Goal: Task Accomplishment & Management: Manage account settings

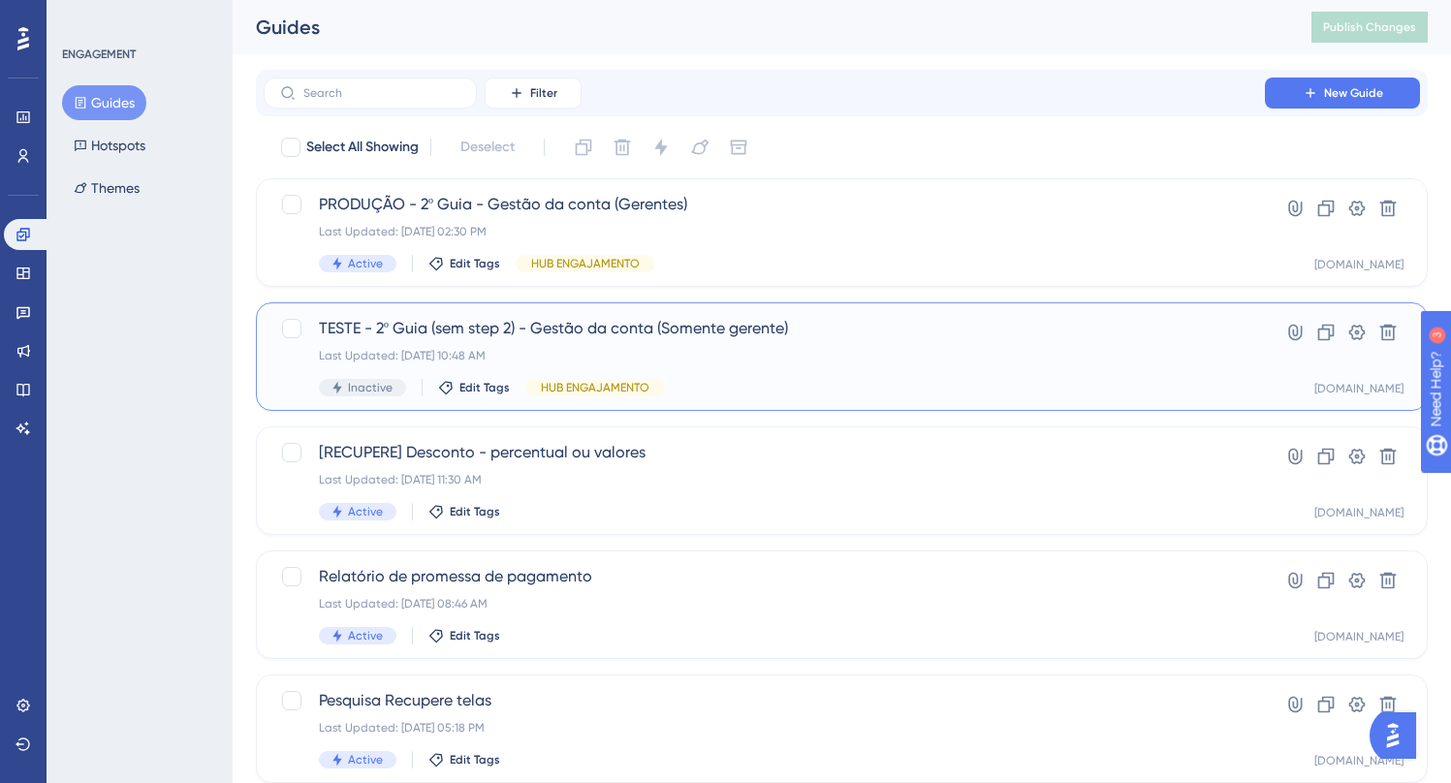
click at [616, 330] on span "TESTE - 2º Guia (sem step 2) - Gestão da conta (Somente gerente)" at bounding box center [764, 328] width 891 height 23
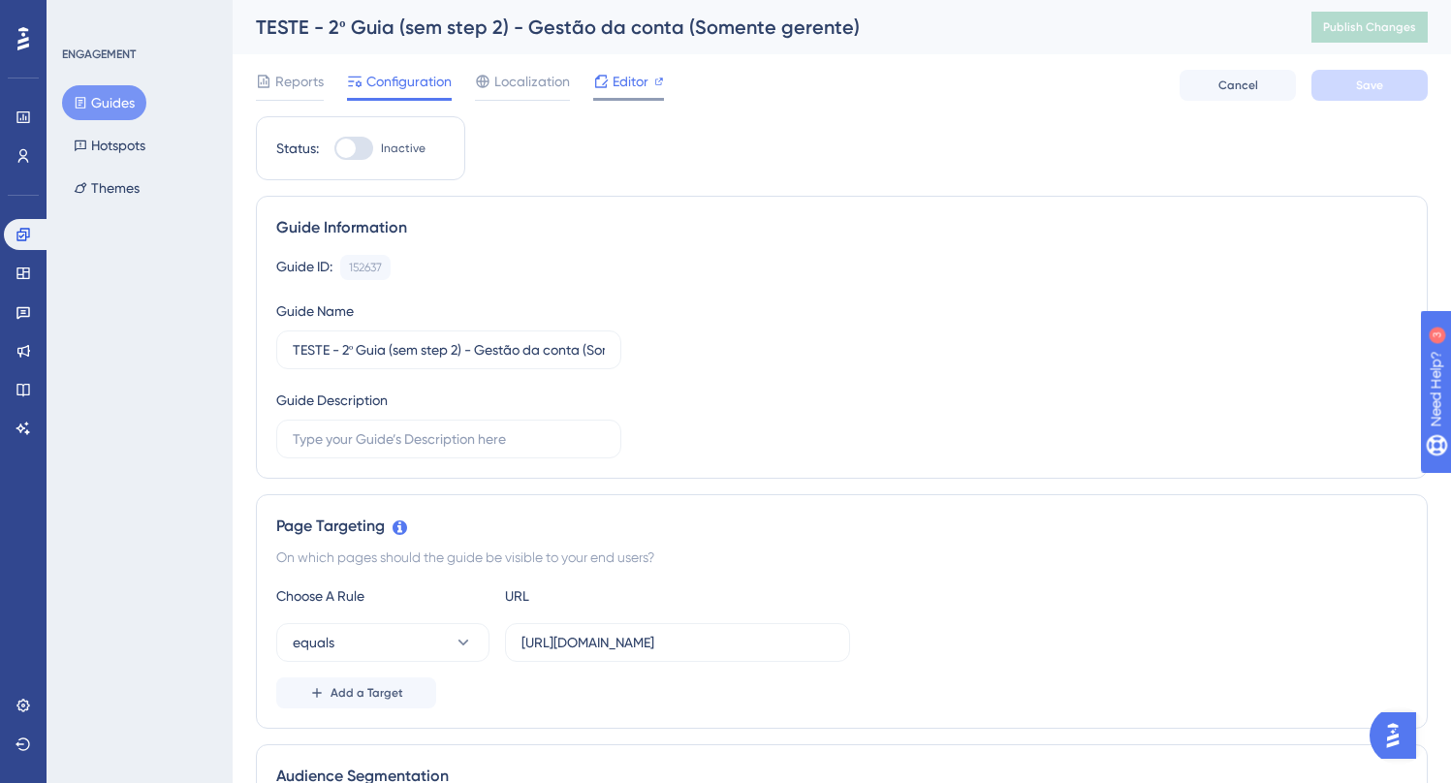
click at [618, 83] on span "Editor" at bounding box center [630, 81] width 36 height 23
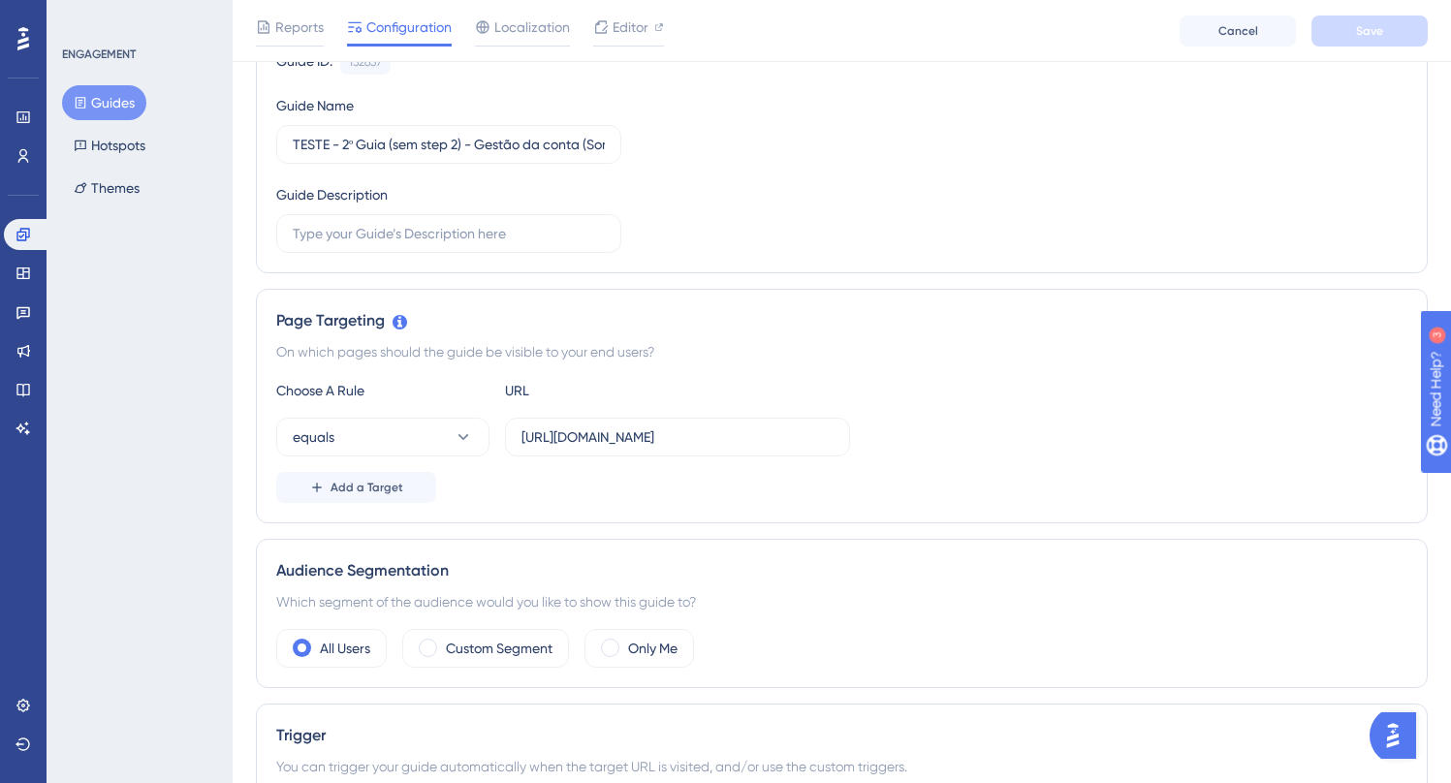
scroll to position [217, 0]
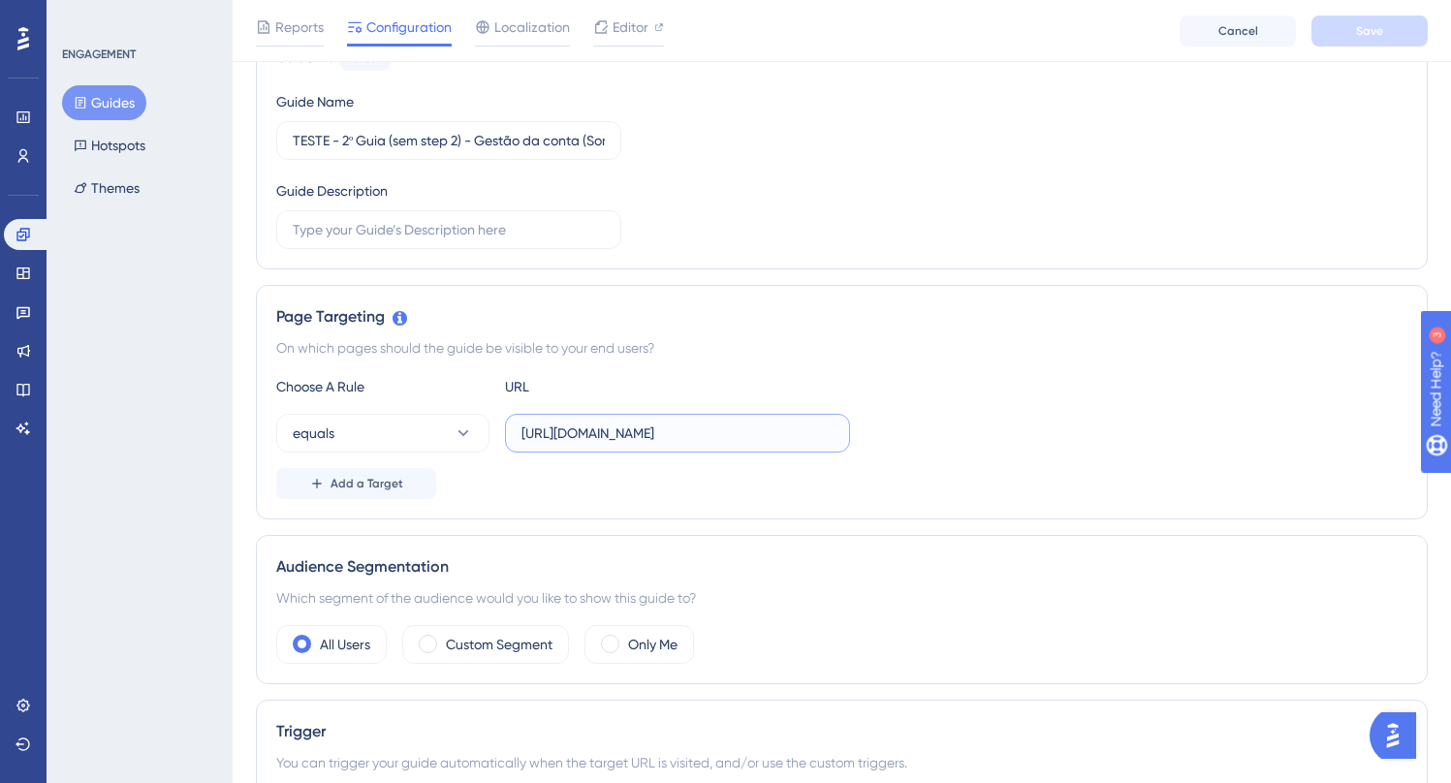
click at [653, 437] on input "https://painel-release.assertivasolucoes.com.br/gestao-da-conta/pagina-inicial" at bounding box center [677, 433] width 312 height 21
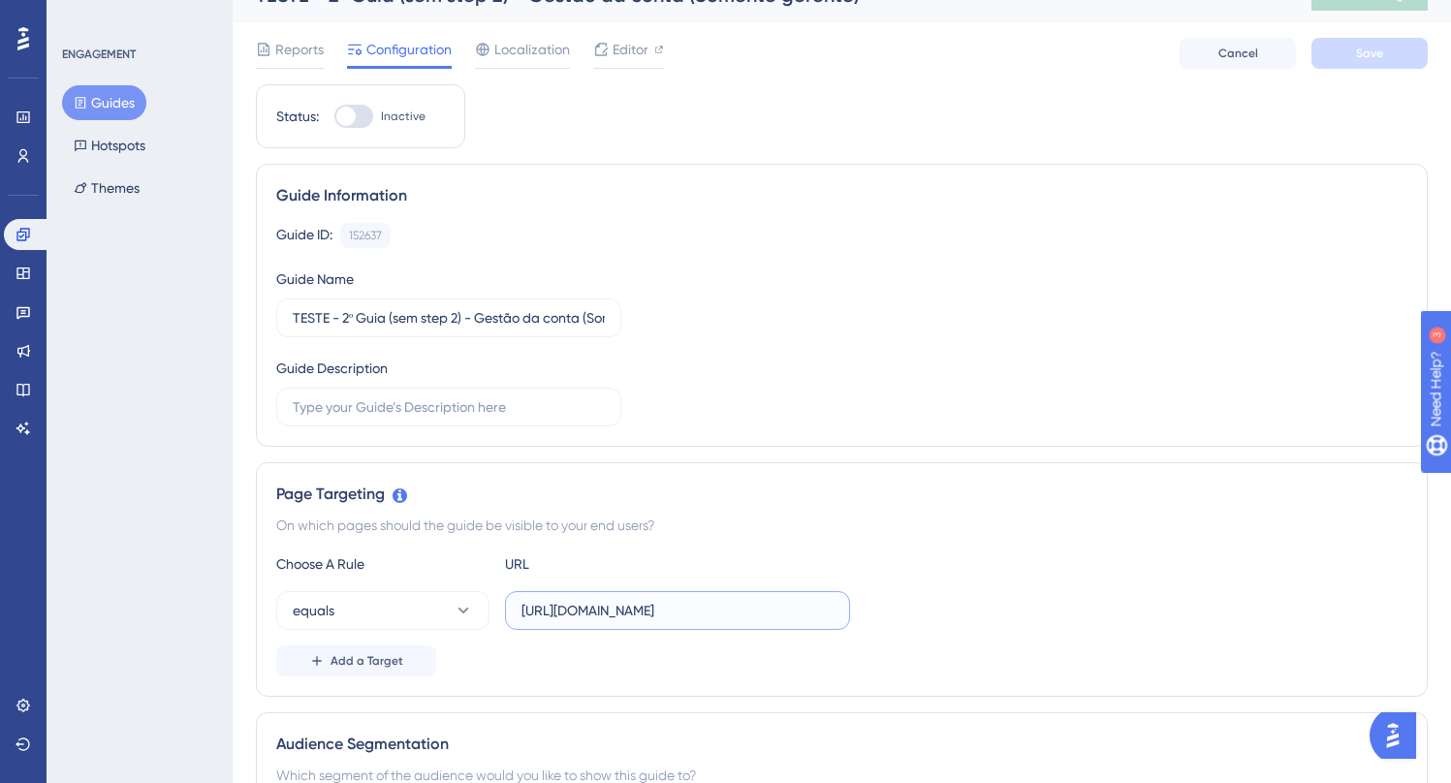
scroll to position [33, 0]
click at [768, 617] on input "https://painel-release.assertivasolucoes.com.br/gestao-da-conta/pagina-inicial" at bounding box center [677, 609] width 312 height 21
drag, startPoint x: 839, startPoint y: 615, endPoint x: 869, endPoint y: 615, distance: 30.0
click at [869, 615] on div "equals https://painel-release.assertivasolucoes.com.br/gestao-da-conta/pagina-i…" at bounding box center [841, 609] width 1131 height 39
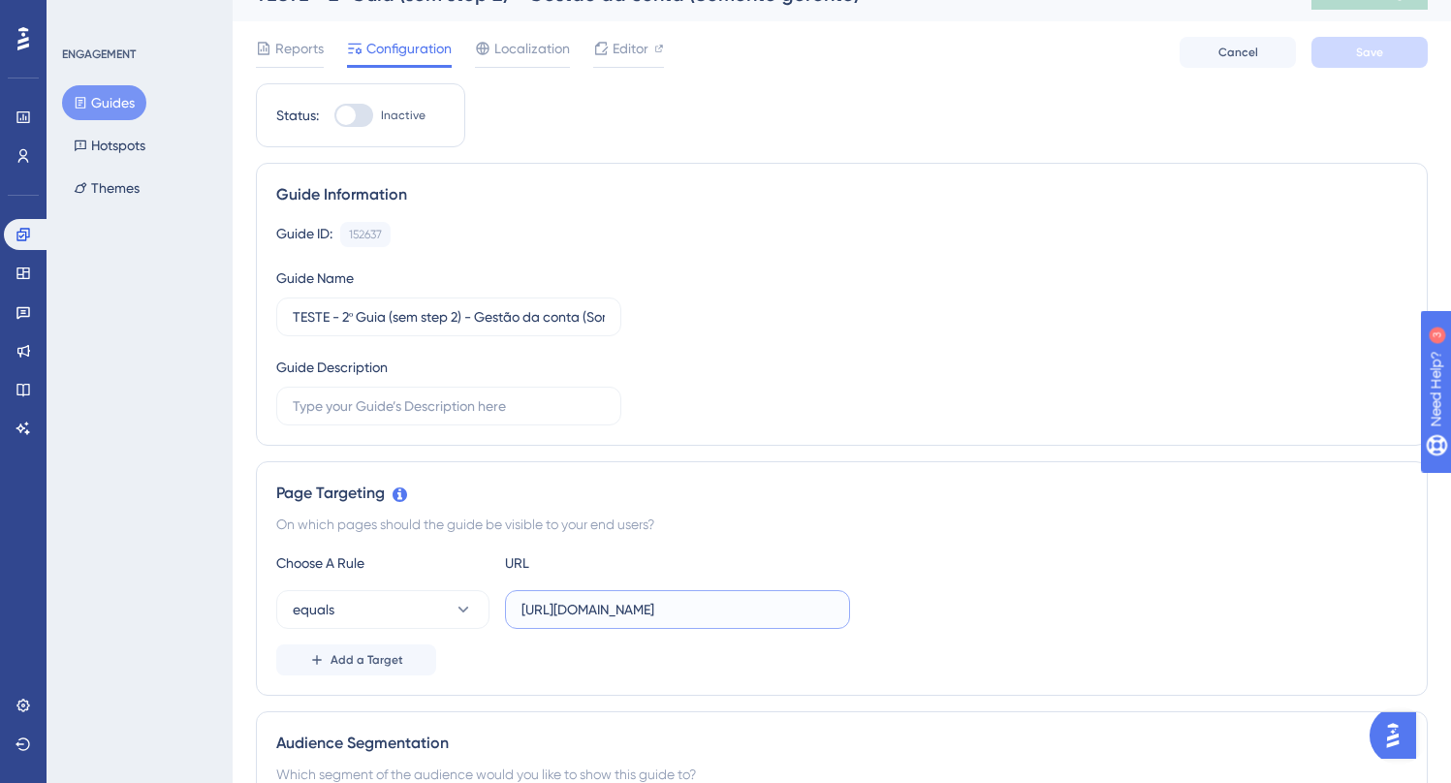
click at [693, 612] on input "[URL][DOMAIN_NAME]" at bounding box center [677, 609] width 312 height 21
drag, startPoint x: 834, startPoint y: 611, endPoint x: 638, endPoint y: 610, distance: 196.7
click at [638, 610] on label "[URL][DOMAIN_NAME]" at bounding box center [677, 609] width 345 height 39
click at [638, 610] on input "[URL][DOMAIN_NAME]" at bounding box center [677, 609] width 312 height 21
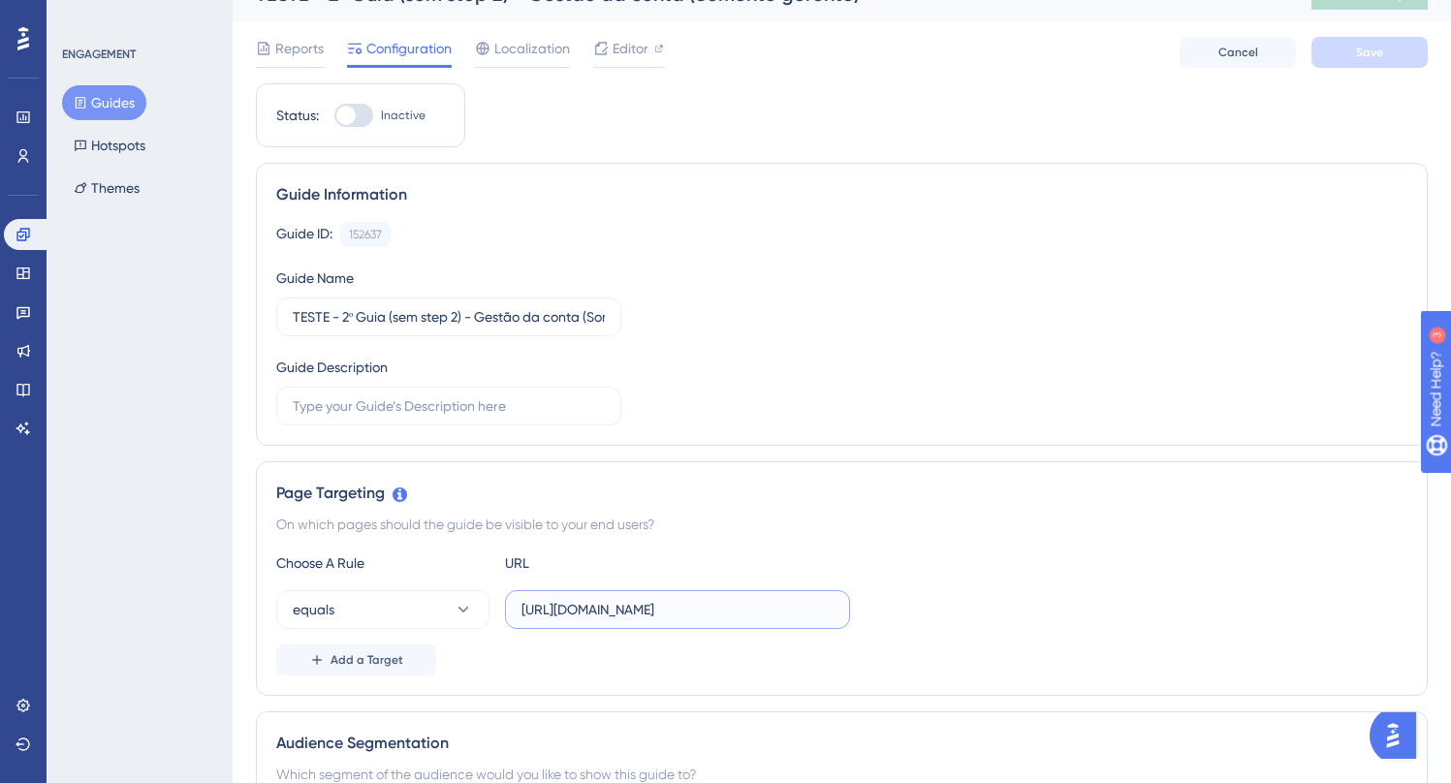
scroll to position [0, 201]
click at [631, 609] on input "[URL][DOMAIN_NAME]" at bounding box center [677, 609] width 312 height 21
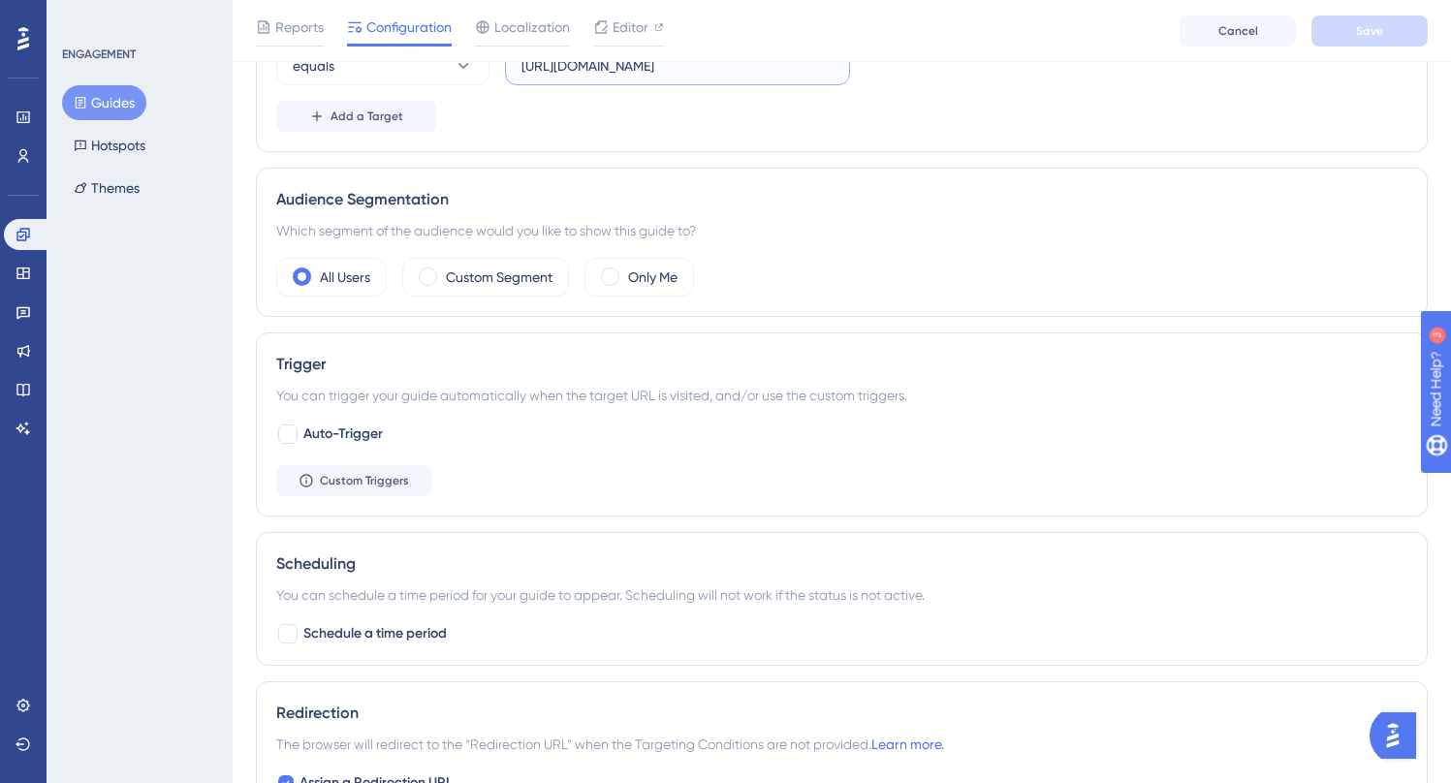
scroll to position [889, 0]
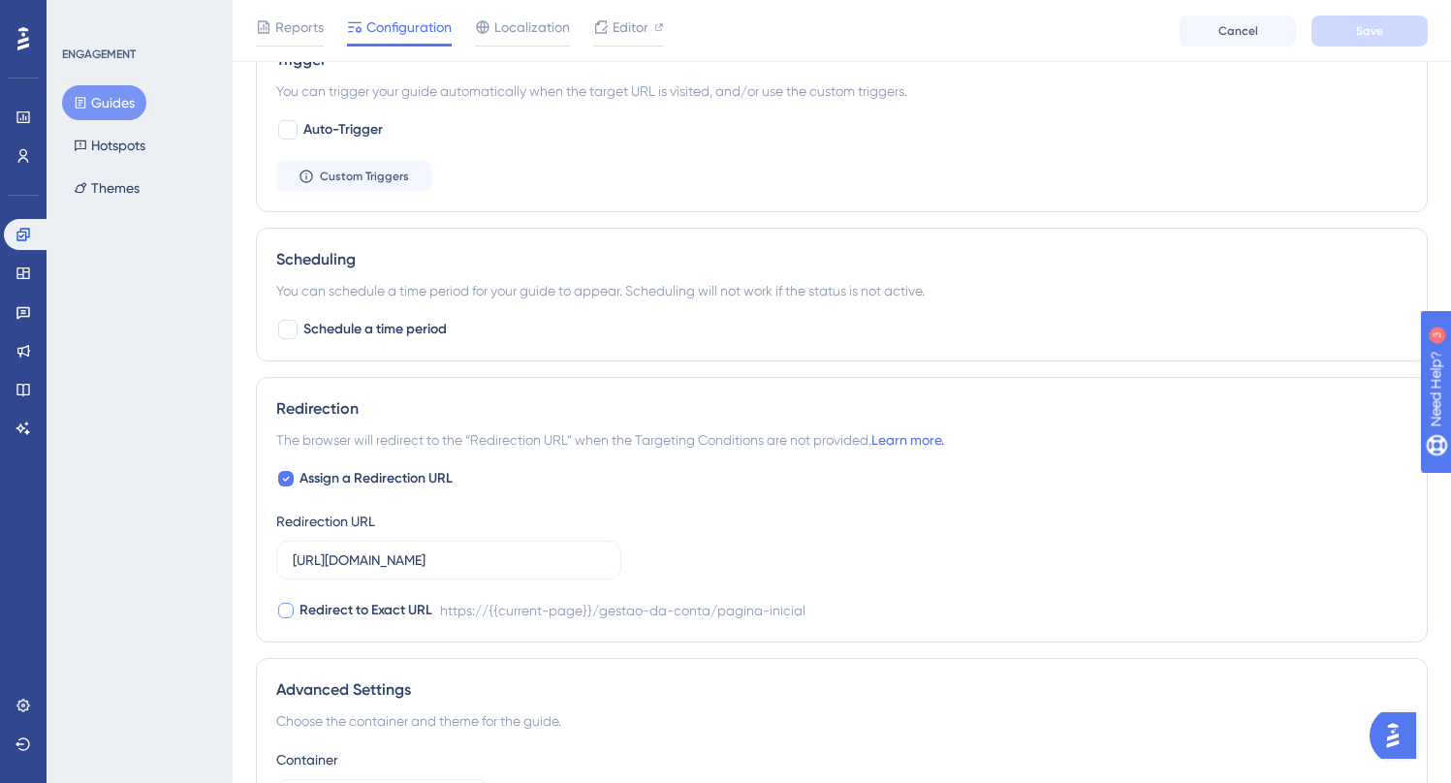
click at [283, 609] on div at bounding box center [286, 611] width 16 height 16
click at [283, 609] on icon at bounding box center [286, 611] width 8 height 16
checkbox input "false"
drag, startPoint x: 393, startPoint y: 562, endPoint x: 641, endPoint y: 562, distance: 247.1
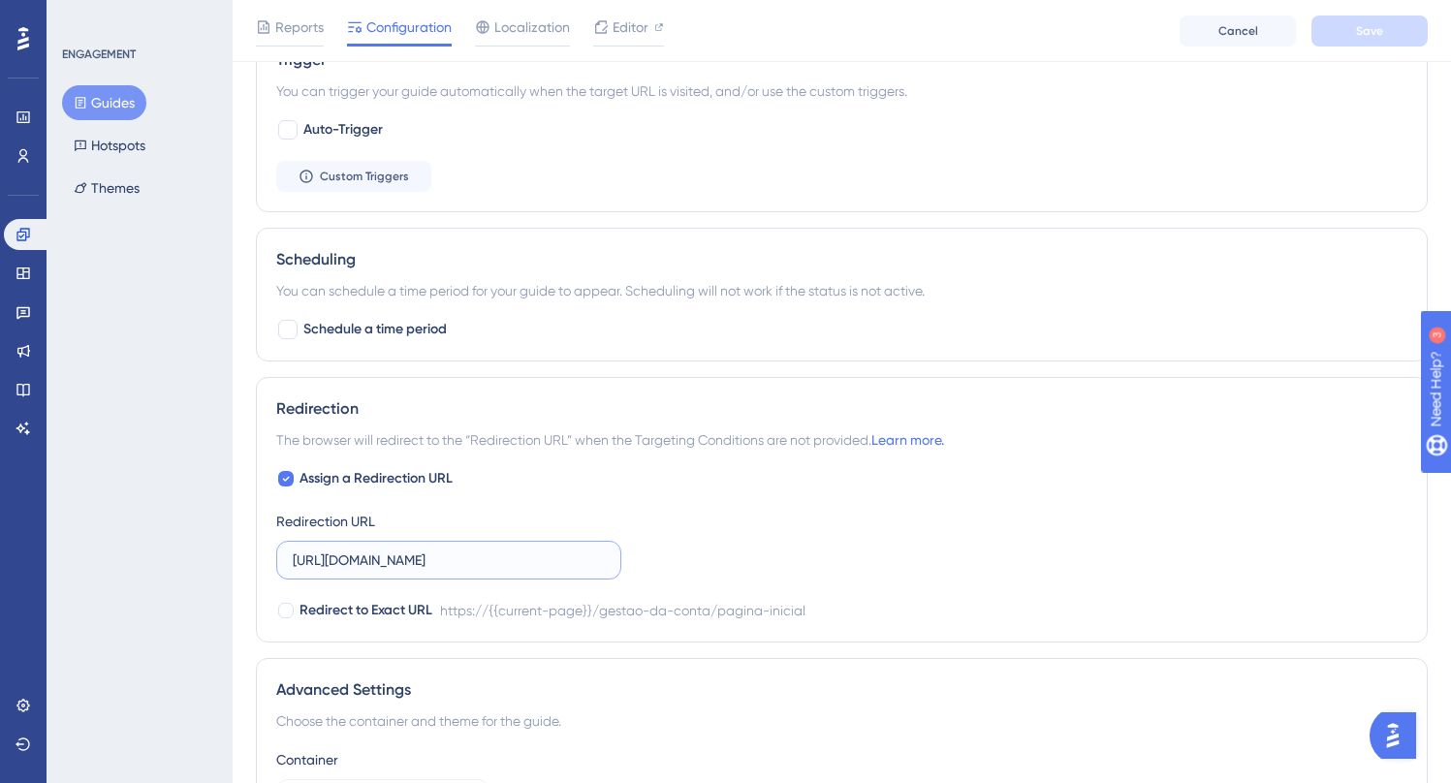
click at [641, 562] on div "Assign a Redirection URL Redirection URL https://painel-release.assertivasoluco…" at bounding box center [841, 544] width 1131 height 155
click at [523, 562] on input "[URL][DOMAIN_NAME]" at bounding box center [449, 559] width 312 height 21
drag, startPoint x: 537, startPoint y: 562, endPoint x: 248, endPoint y: 560, distance: 288.8
click at [248, 560] on div "Performance Users Engagement Widgets Feedback Product Updates Knowledge Base AI…" at bounding box center [842, 42] width 1218 height 1863
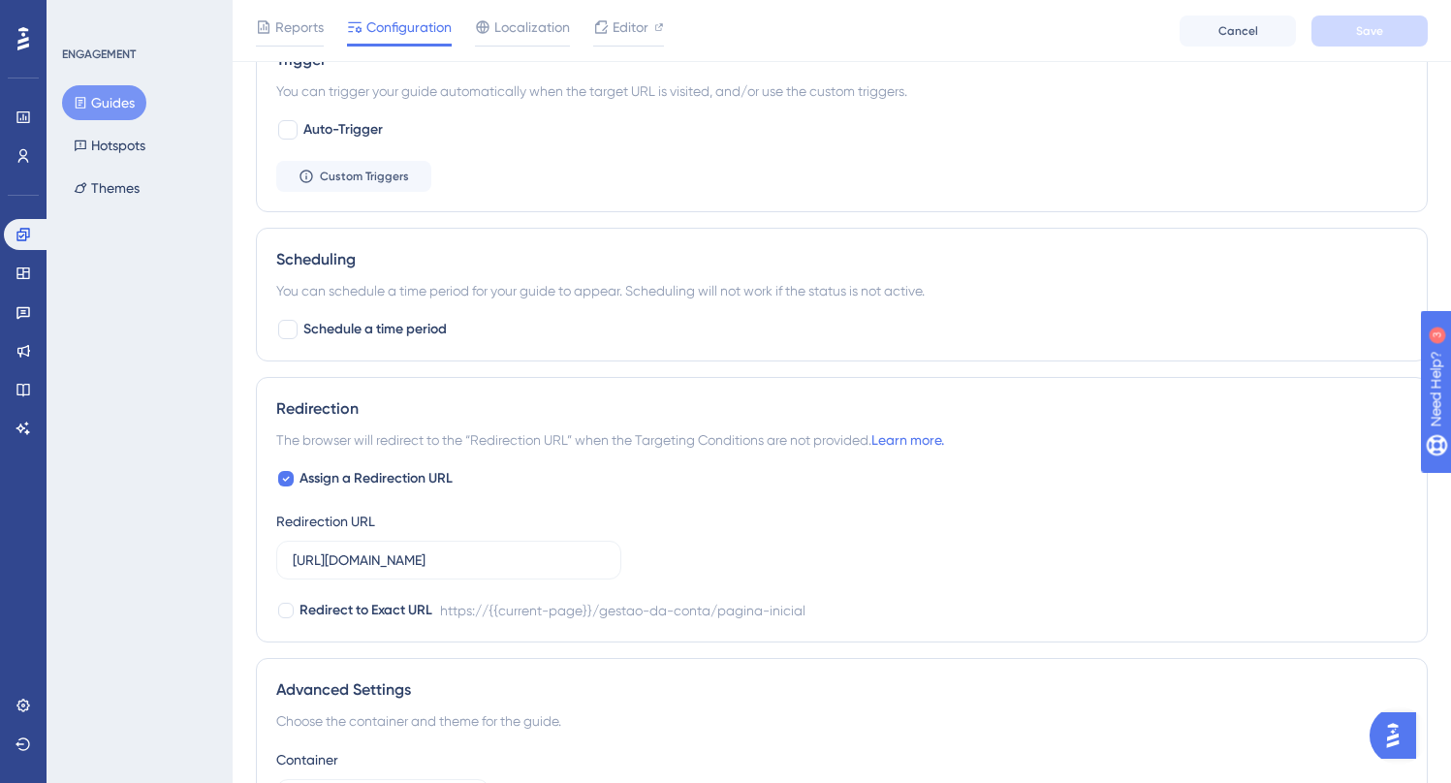
click at [686, 551] on div "Assign a Redirection URL Redirection URL https://painel-release.assertivasoluco…" at bounding box center [841, 544] width 1131 height 155
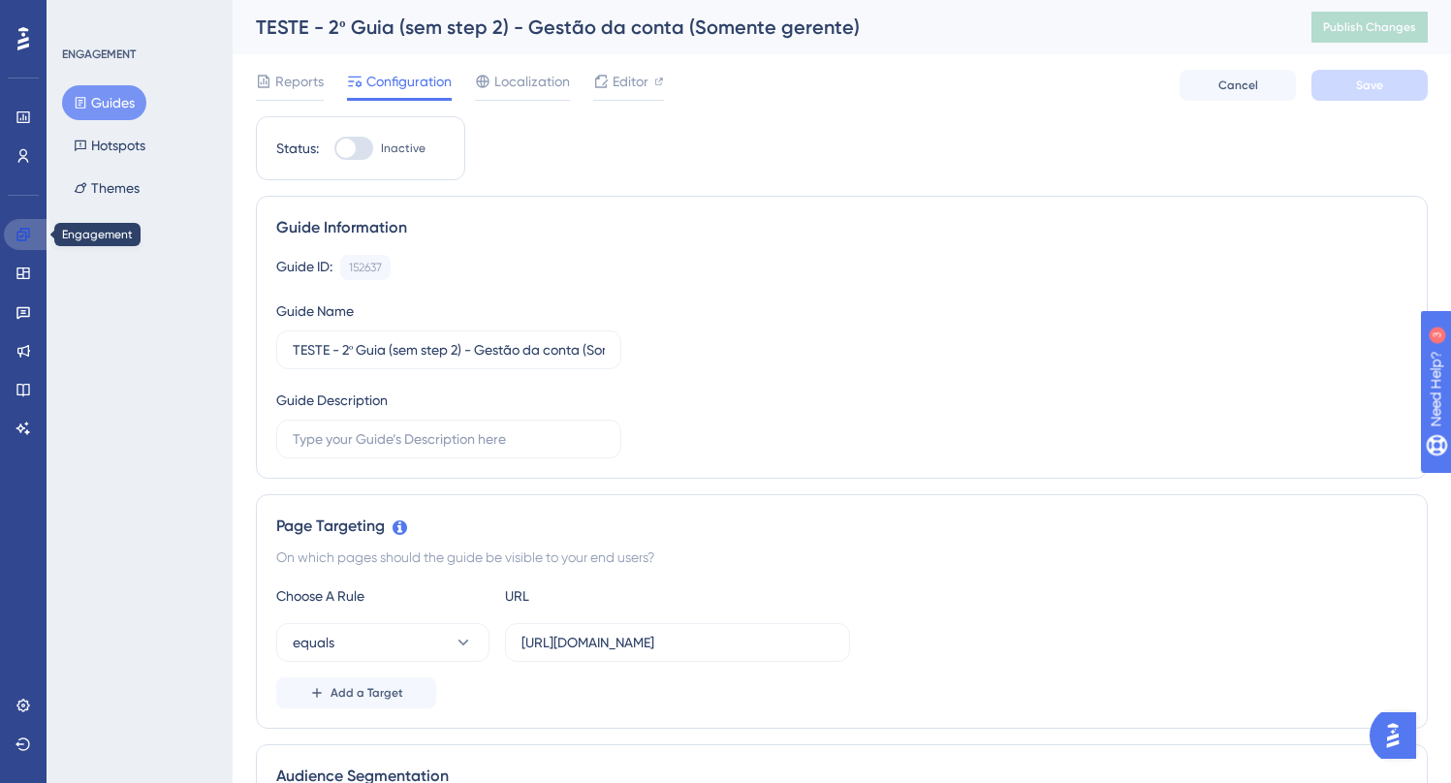
click at [24, 233] on icon at bounding box center [24, 235] width 16 height 16
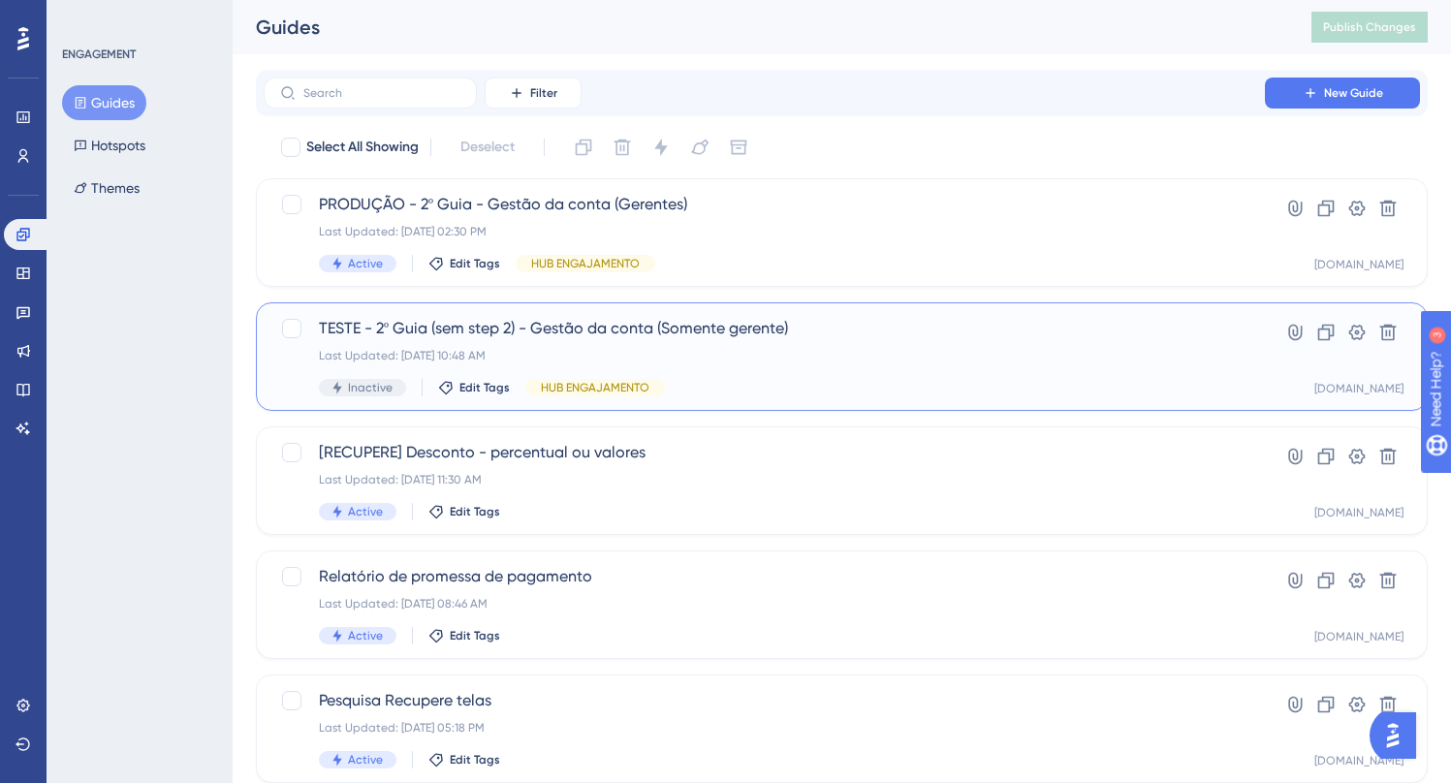
click at [640, 334] on span "TESTE - 2º Guia (sem step 2) - Gestão da conta (Somente gerente)" at bounding box center [764, 328] width 891 height 23
click at [345, 88] on input "text" at bounding box center [381, 93] width 157 height 14
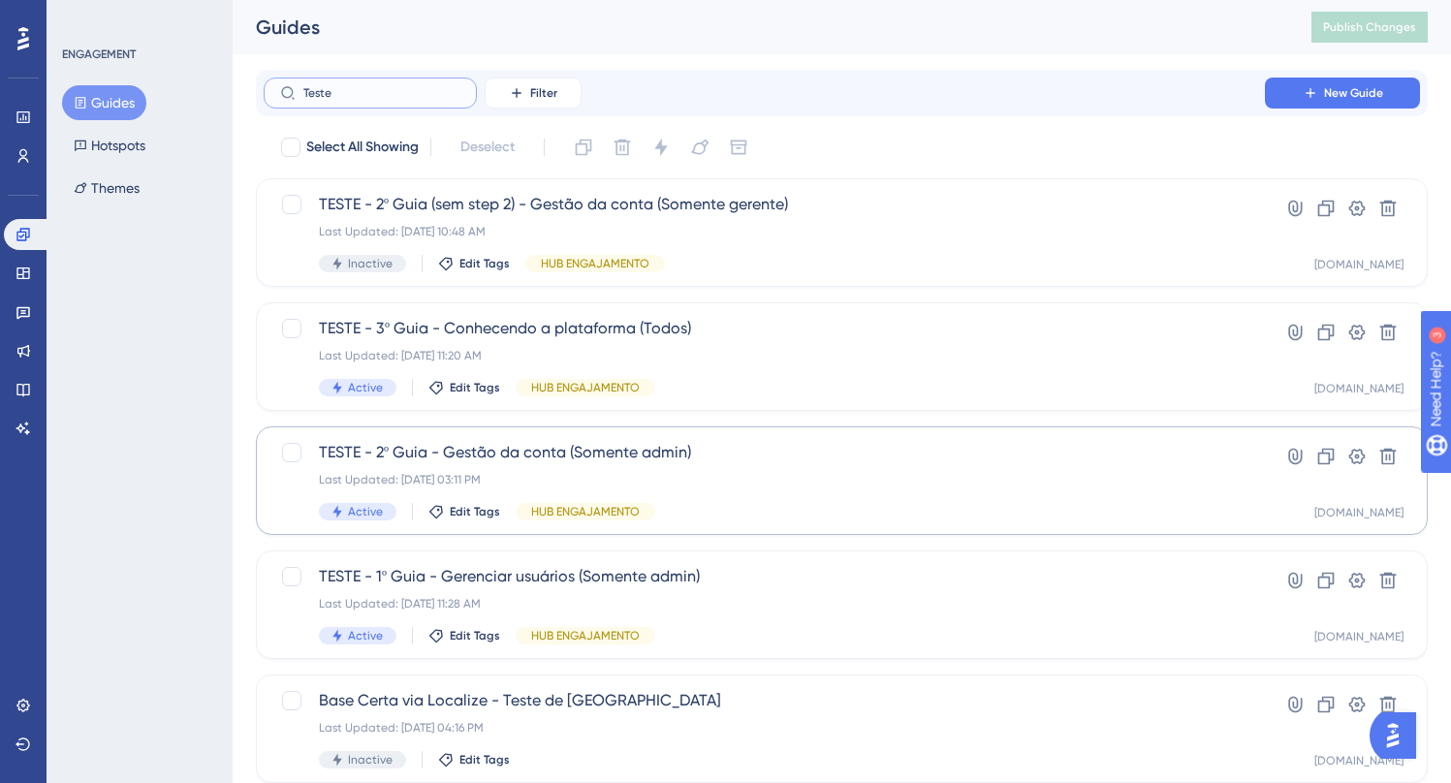
type input "Teste"
click at [531, 454] on span "TESTE - 2º Guia - Gestão da conta (Somente admin)" at bounding box center [764, 452] width 891 height 23
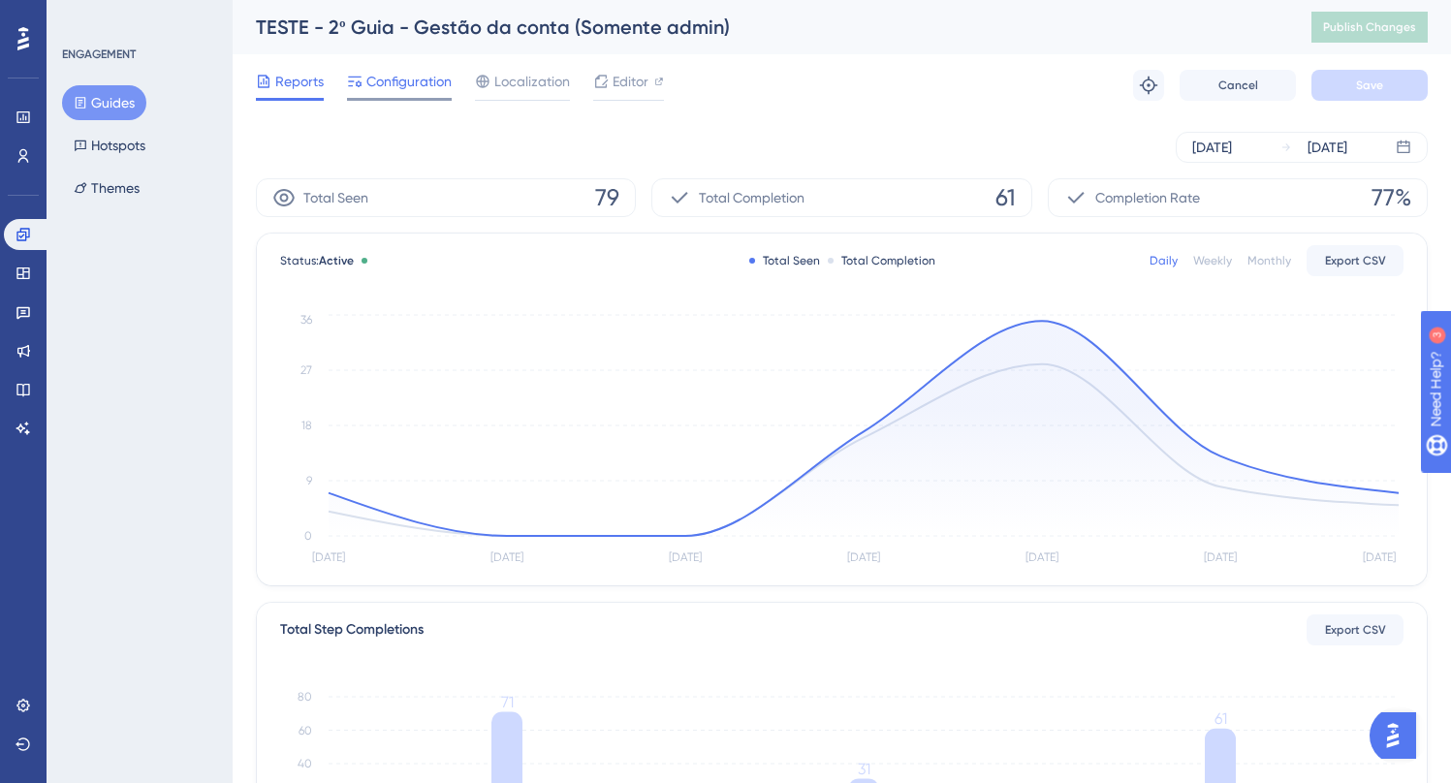
click at [397, 86] on span "Configuration" at bounding box center [408, 81] width 85 height 23
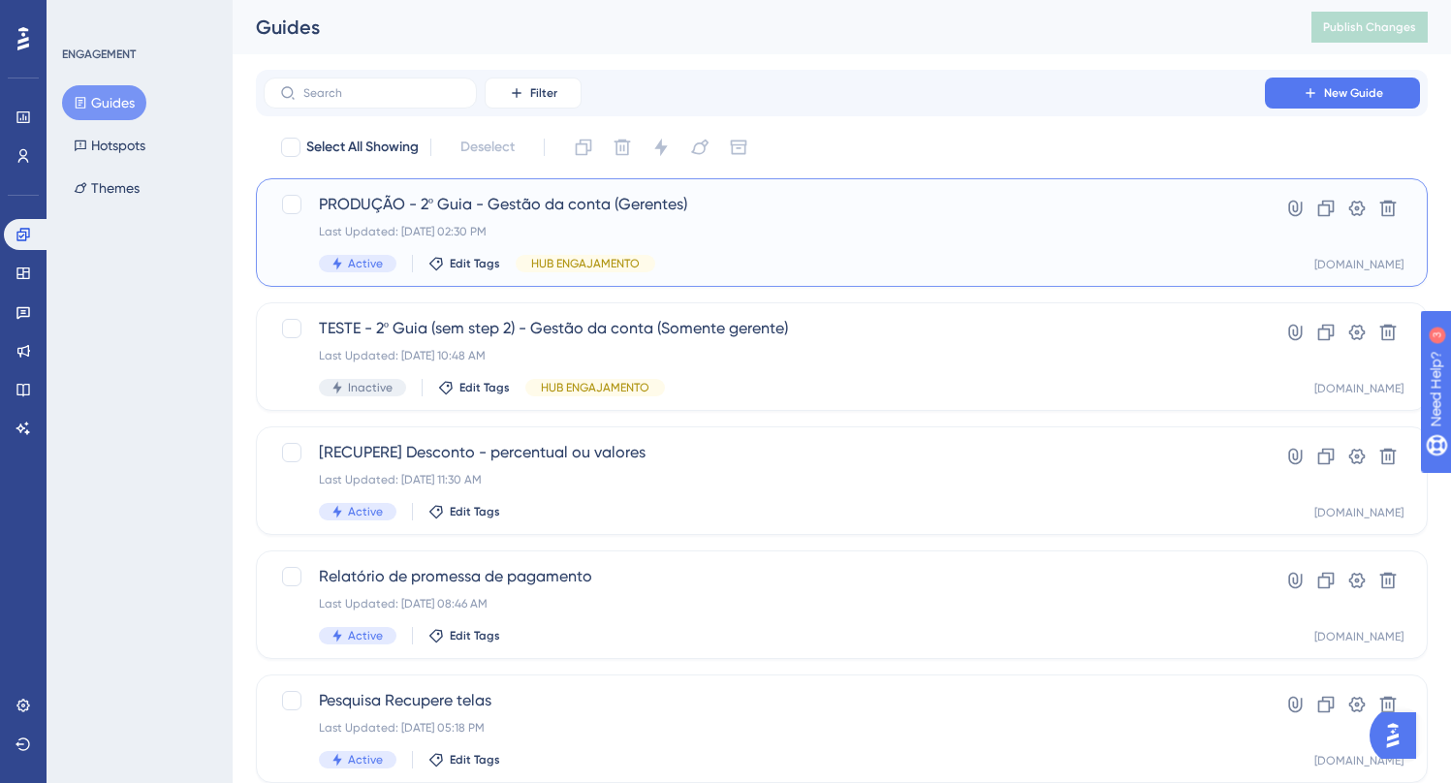
click at [587, 206] on span "PRODUÇÃO - 2º Guia - Gestão da conta (Gerentes)" at bounding box center [764, 204] width 891 height 23
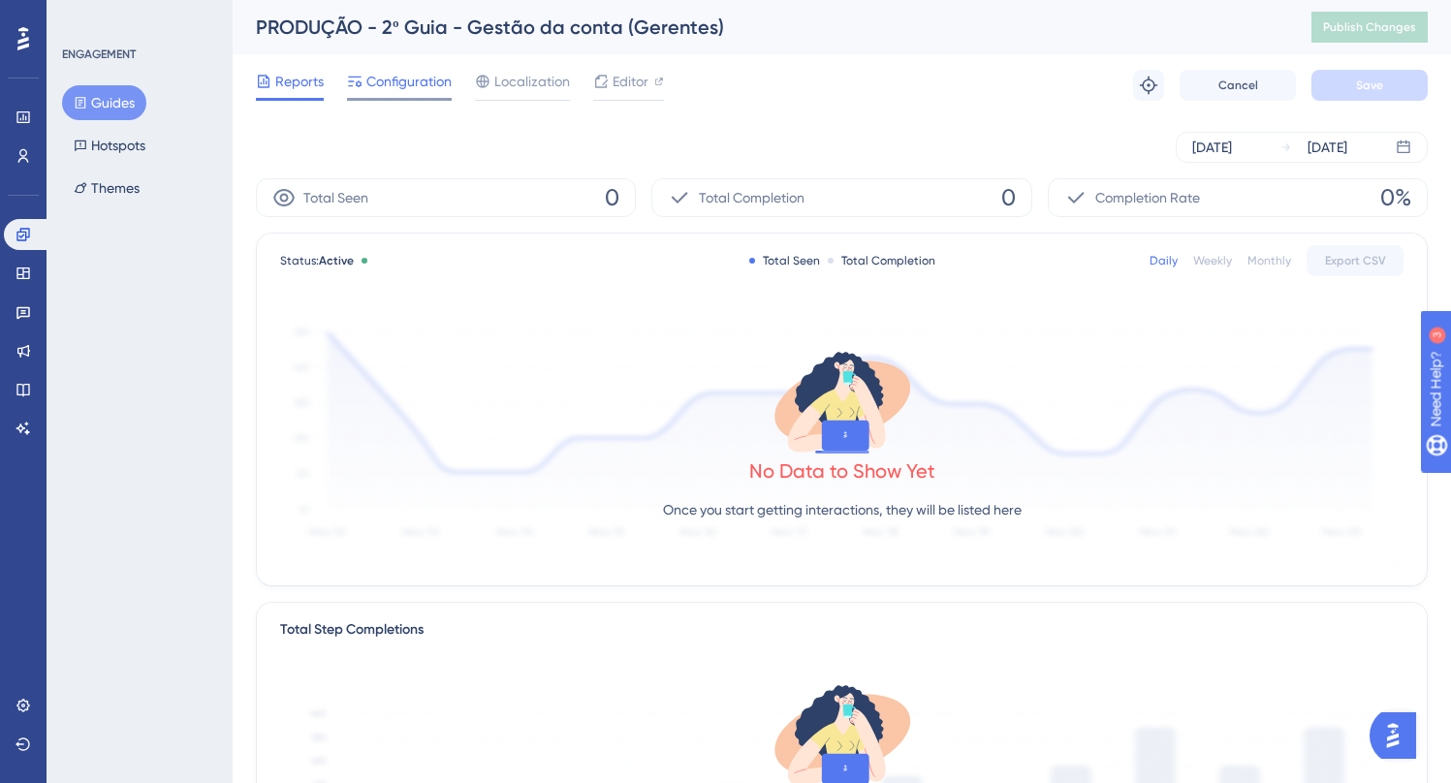
click at [380, 78] on span "Configuration" at bounding box center [408, 81] width 85 height 23
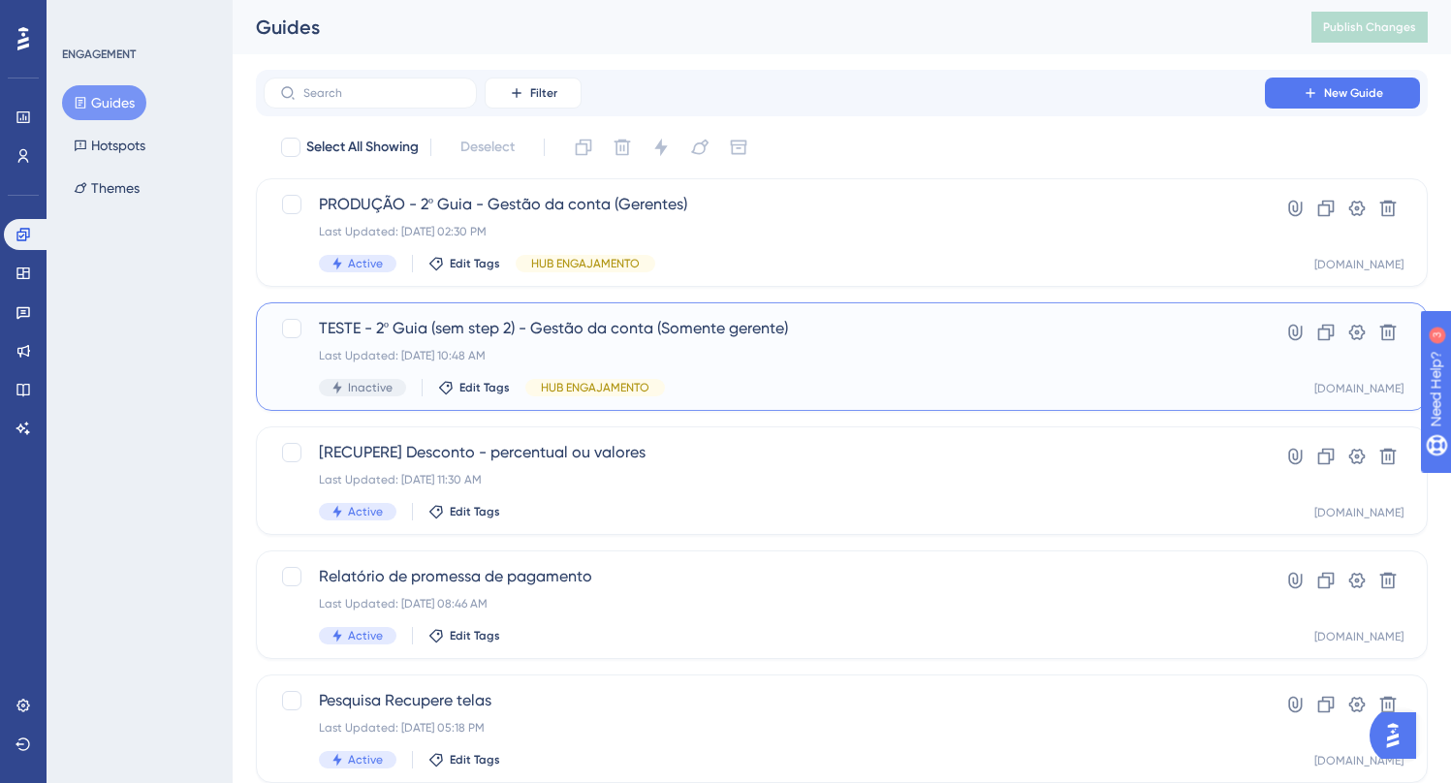
click at [625, 334] on span "TESTE - 2º Guia (sem step 2) - Gestão da conta (Somente gerente)" at bounding box center [764, 328] width 891 height 23
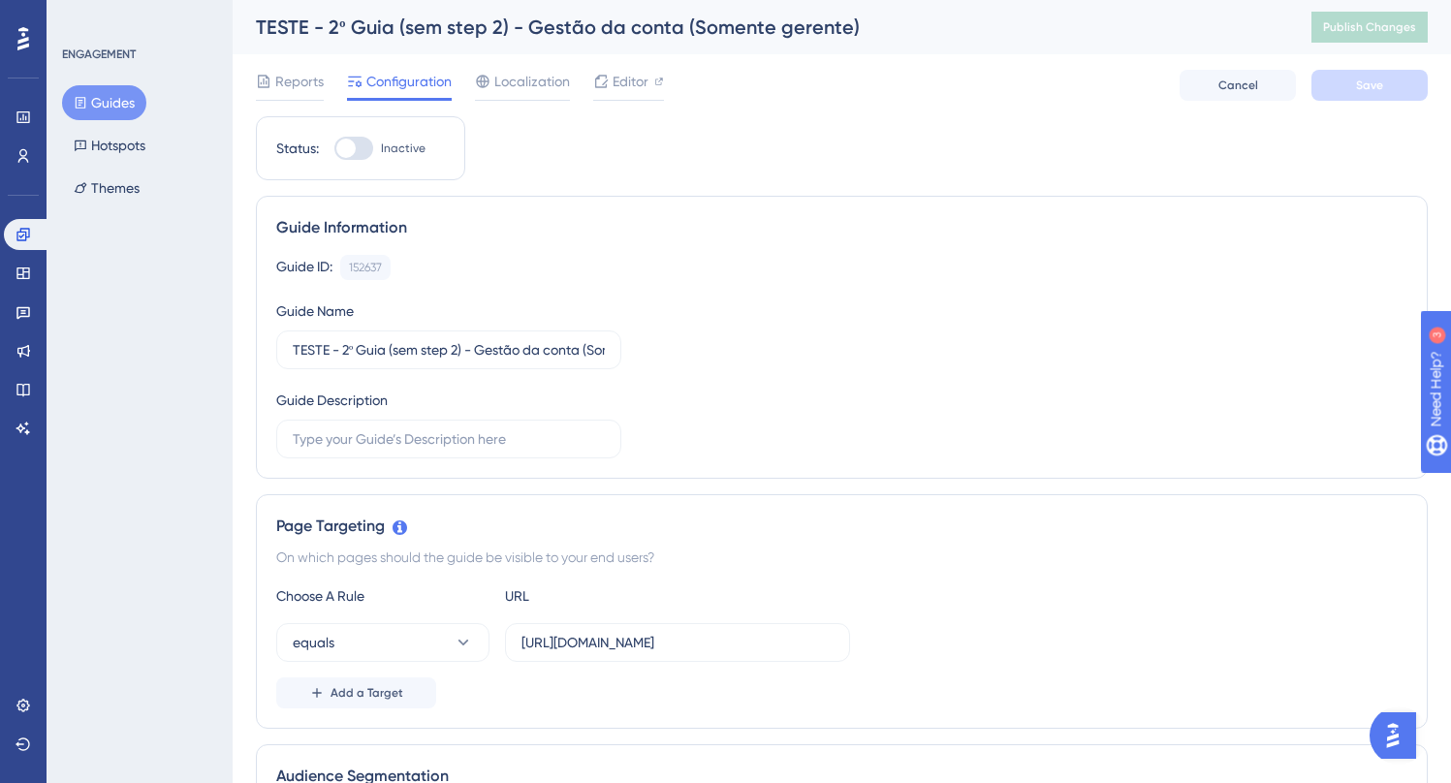
click at [362, 140] on div at bounding box center [353, 148] width 39 height 23
click at [334, 148] on input "Inactive" at bounding box center [333, 148] width 1 height 1
checkbox input "true"
click at [1361, 87] on span "Save" at bounding box center [1369, 86] width 27 height 16
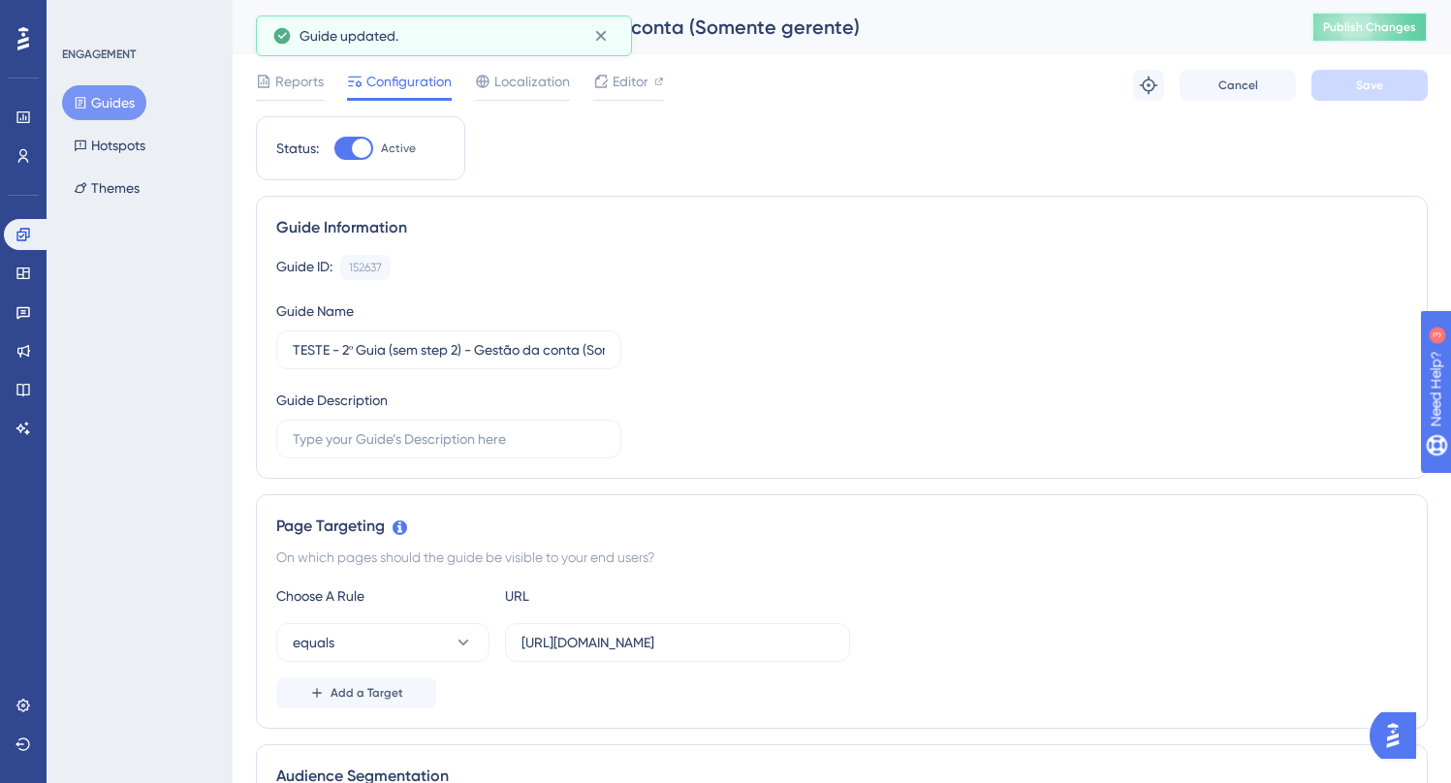
click at [1347, 20] on span "Publish Changes" at bounding box center [1369, 27] width 93 height 16
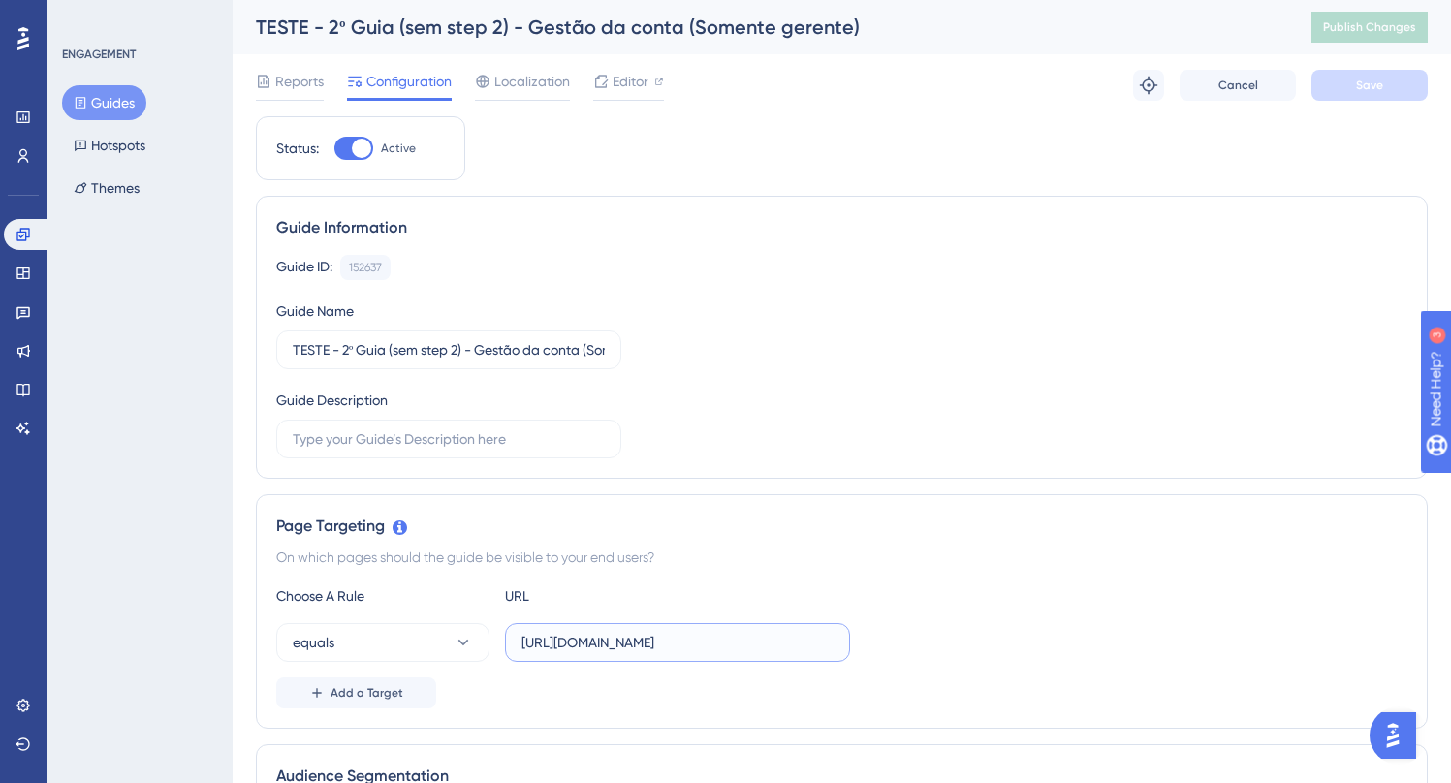
click at [600, 643] on input "https://painel-release.assertivasolucoes.com.br/gestao-da-conta/pagina-inicial" at bounding box center [677, 642] width 312 height 21
drag, startPoint x: 810, startPoint y: 641, endPoint x: 471, endPoint y: 640, distance: 339.2
click at [471, 640] on div "equals https://painel-release.assertivasolucoes.com.br/gestao-da-conta/pagina-i…" at bounding box center [563, 642] width 574 height 39
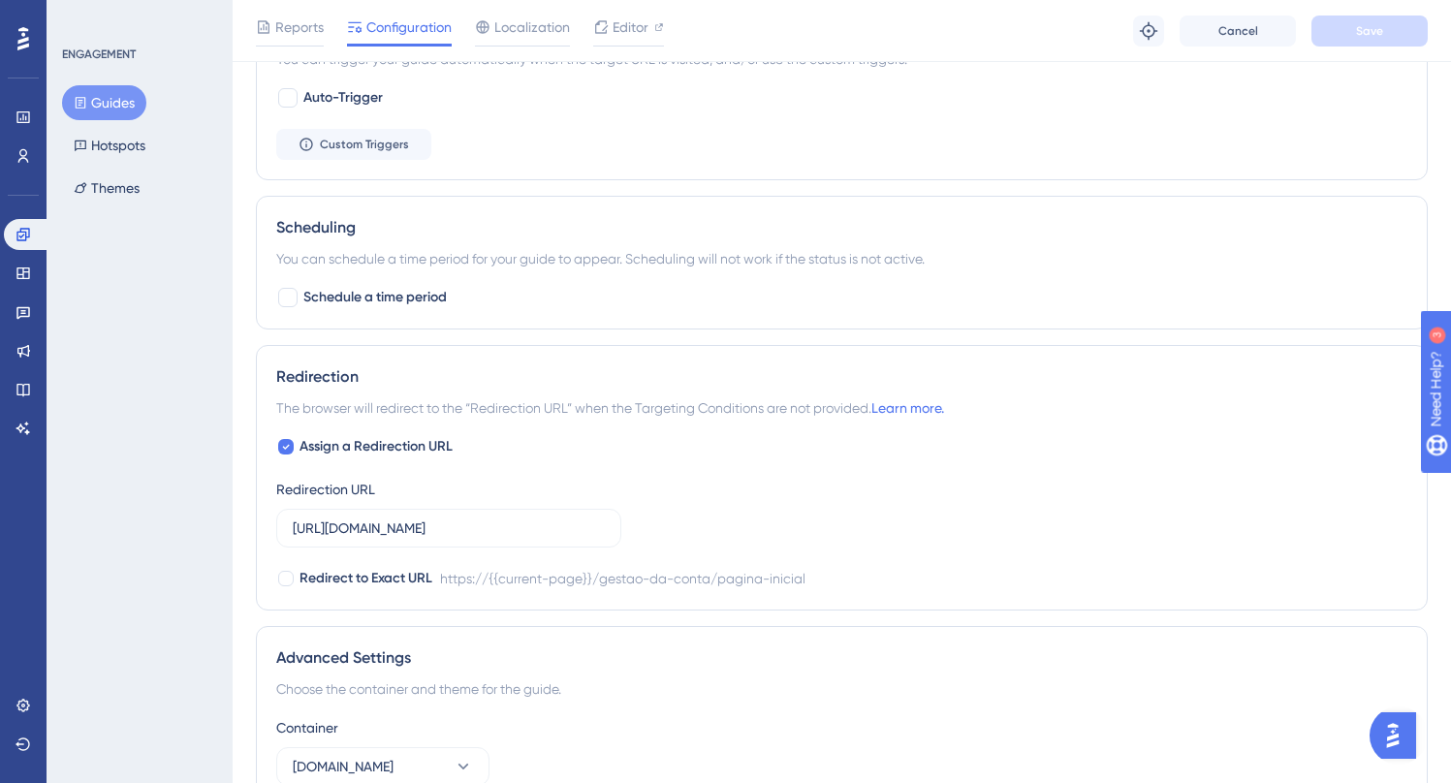
scroll to position [930, 0]
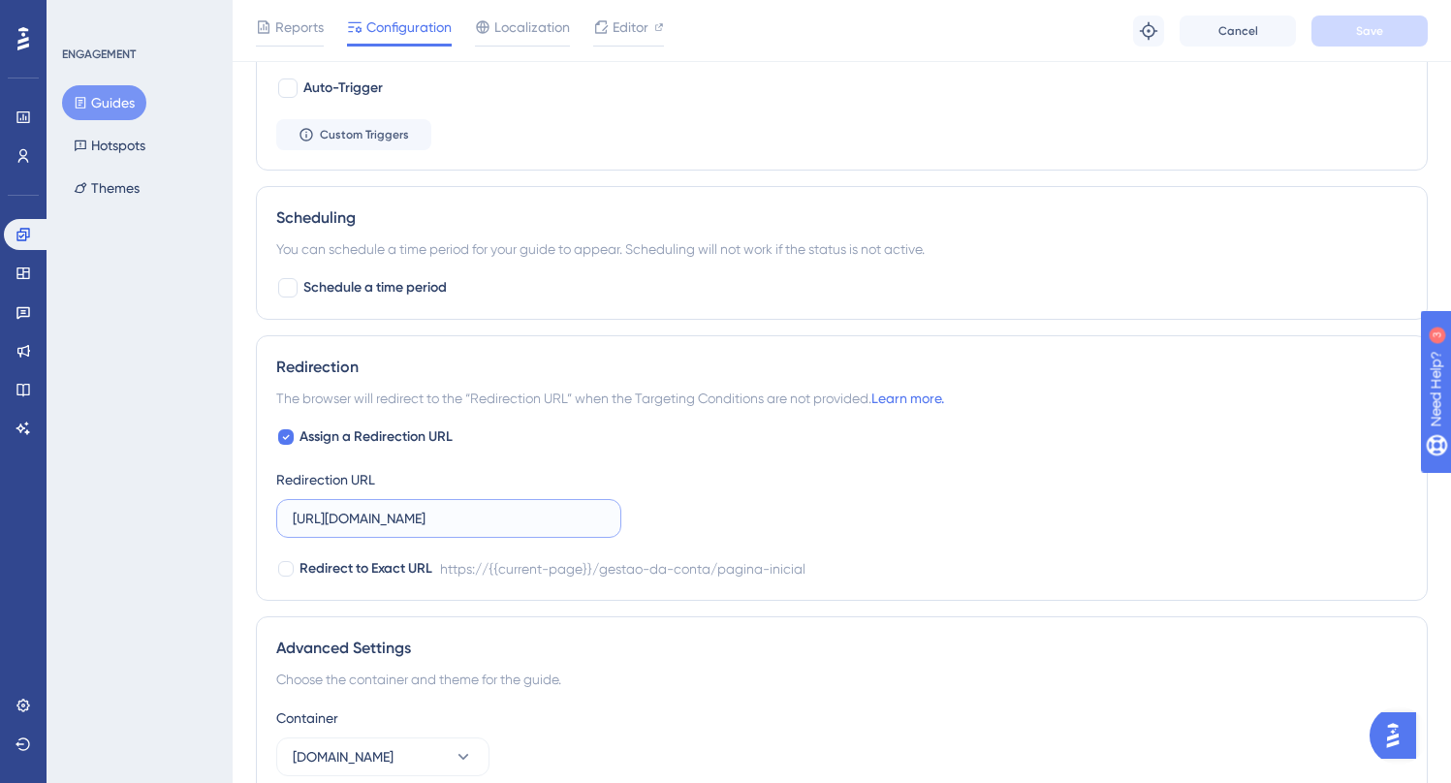
click at [379, 520] on input "https://painel-release.assertivasolucoes.com.br/gestao-da-conta/pagina-inicial" at bounding box center [449, 518] width 312 height 21
click at [624, 464] on div "Assign a Redirection URL Redirection URL https://painel-release.assertivasoluco…" at bounding box center [841, 502] width 1131 height 155
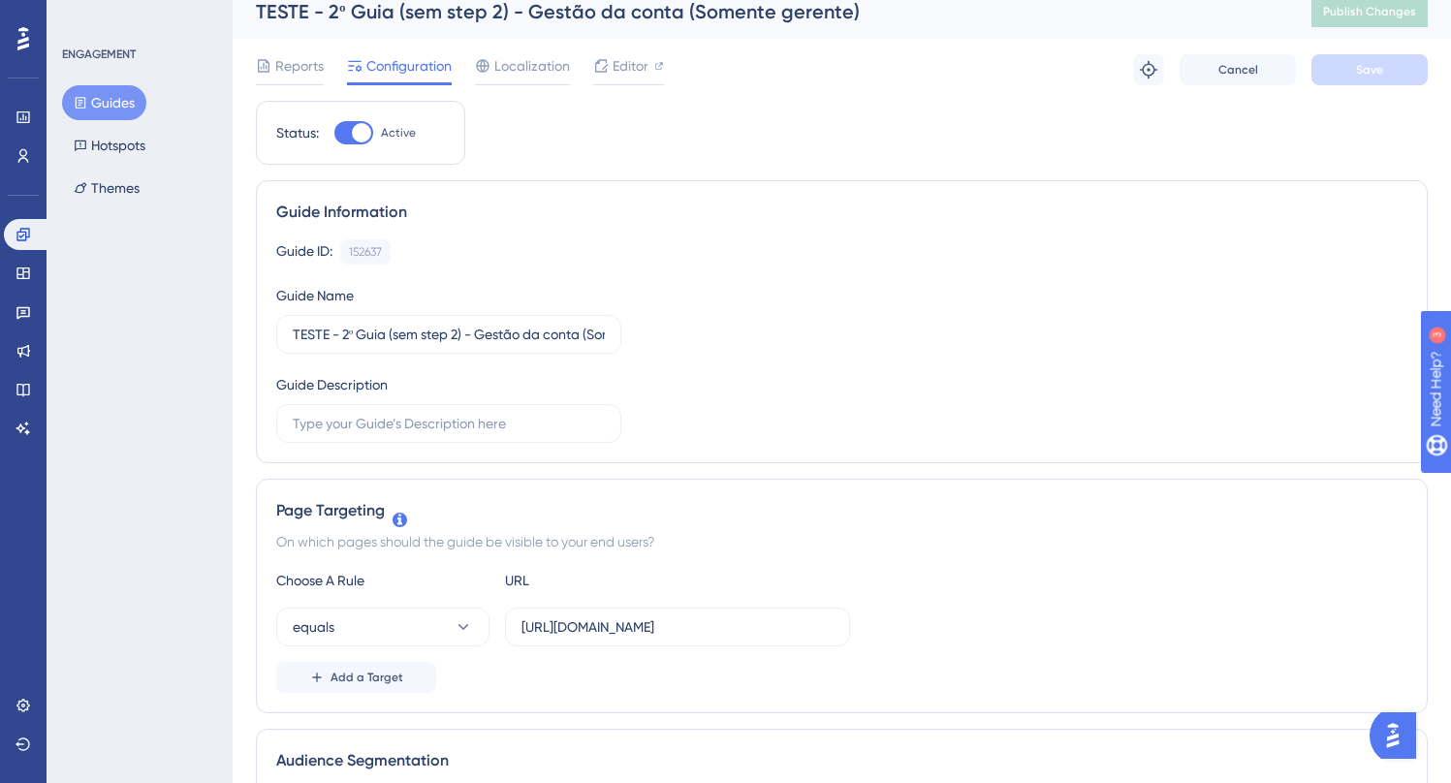
scroll to position [0, 0]
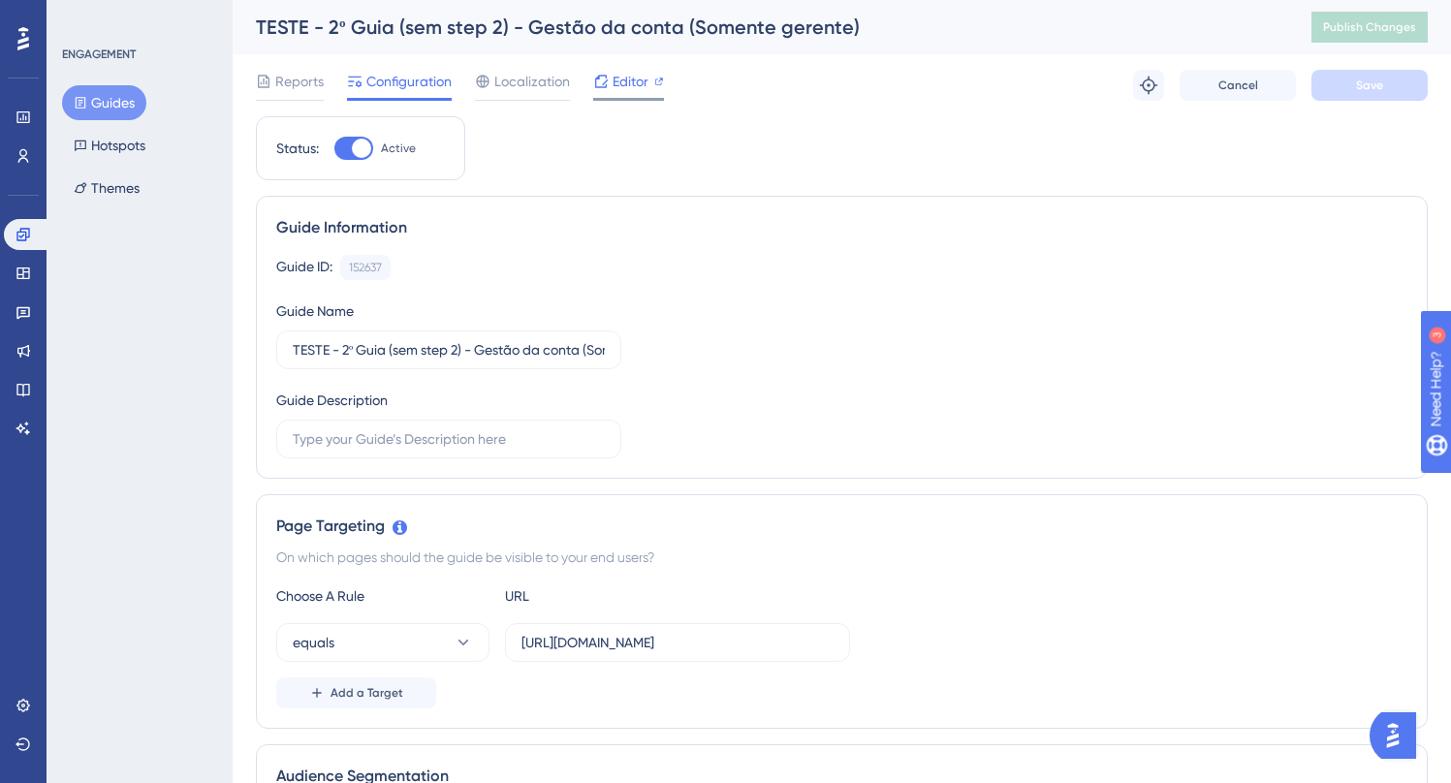
click at [626, 77] on span "Editor" at bounding box center [630, 81] width 36 height 23
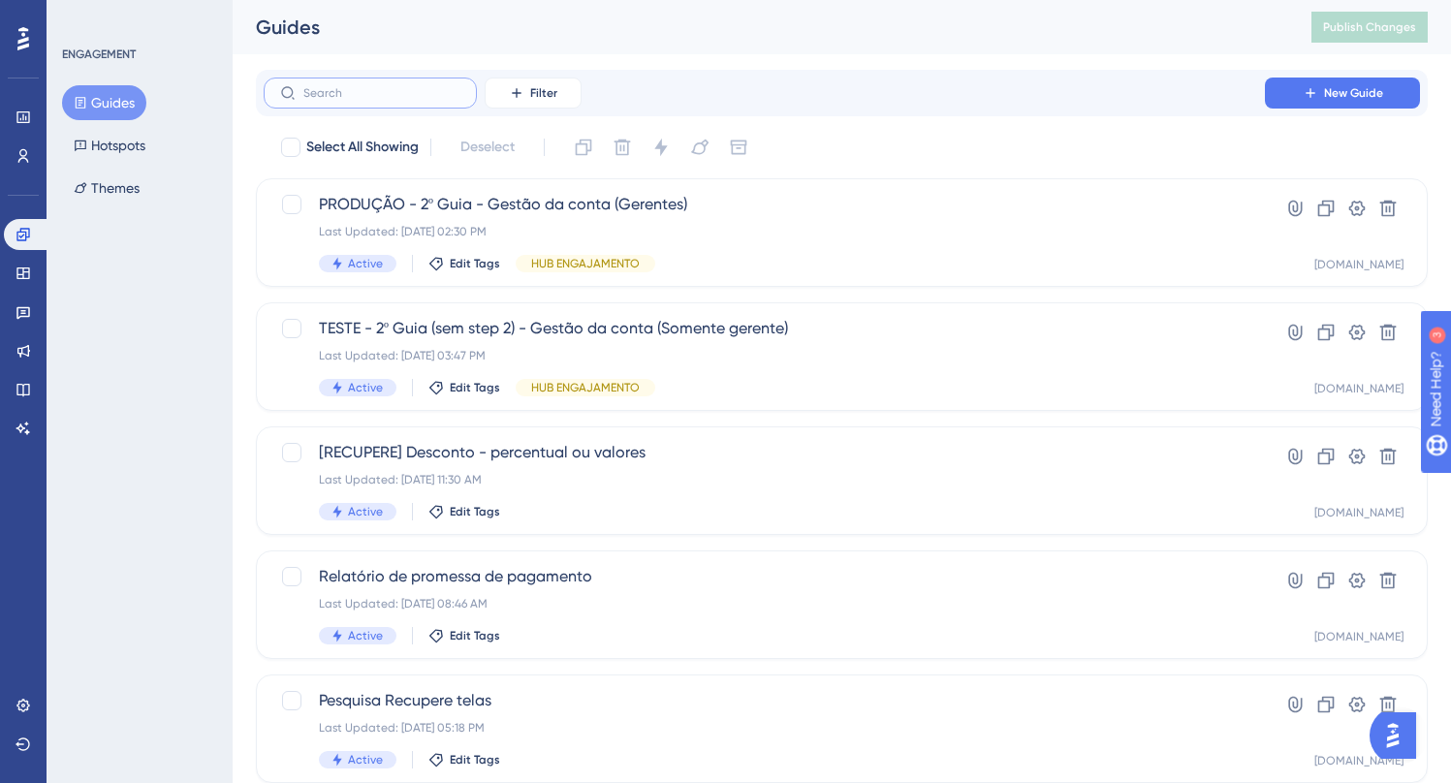
click at [354, 92] on input "text" at bounding box center [381, 93] width 157 height 14
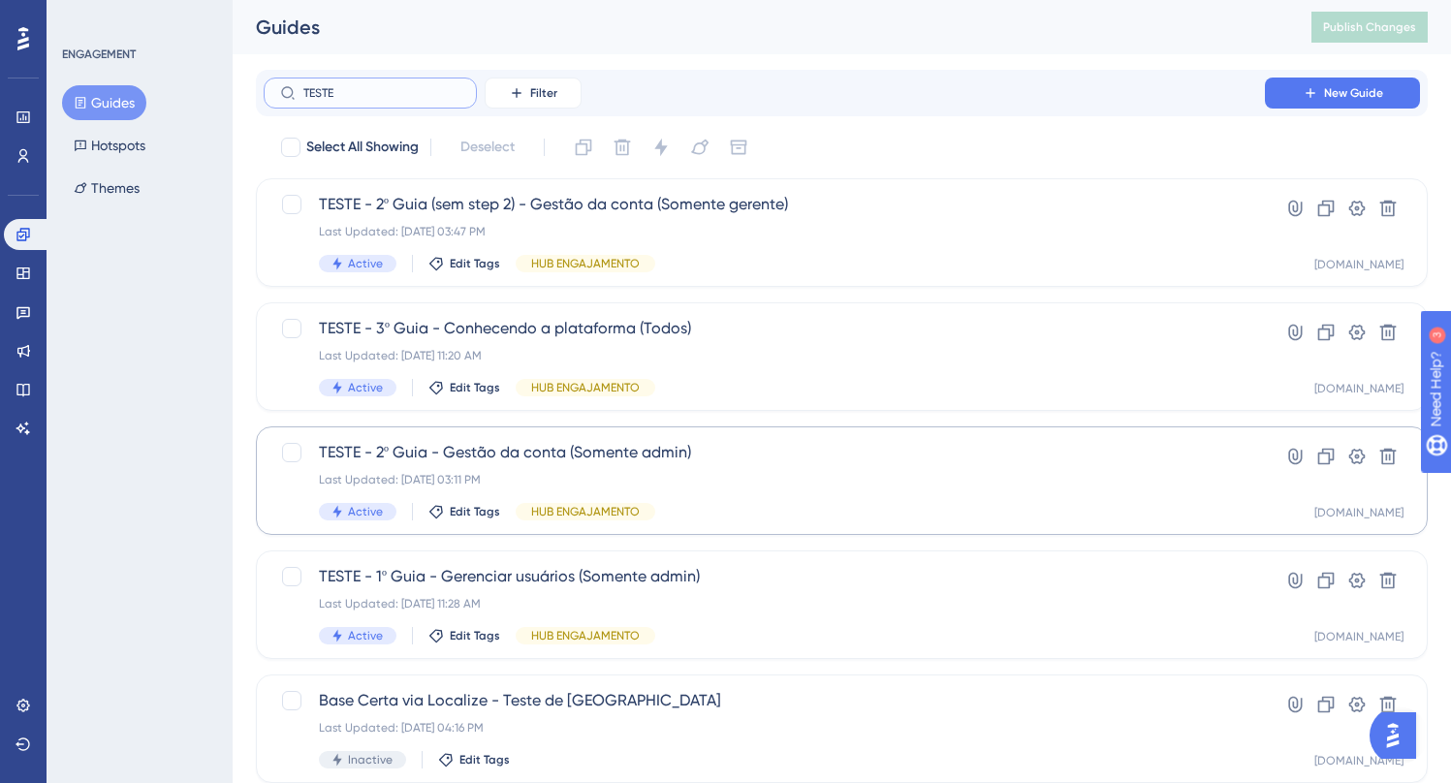
type input "TESTE"
click at [548, 455] on span "TESTE - 2º Guia - Gestão da conta (Somente admin)" at bounding box center [764, 452] width 891 height 23
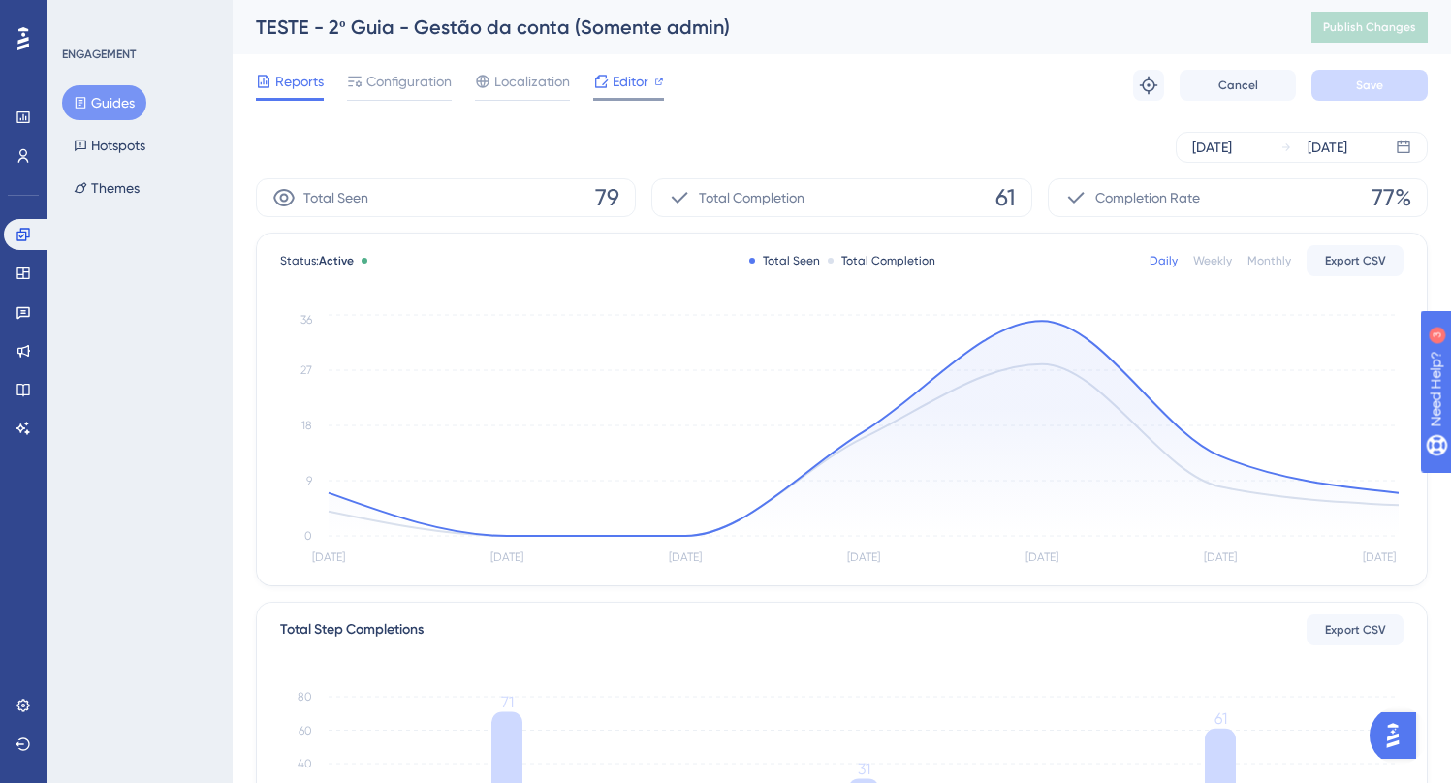
click at [621, 82] on span "Editor" at bounding box center [630, 81] width 36 height 23
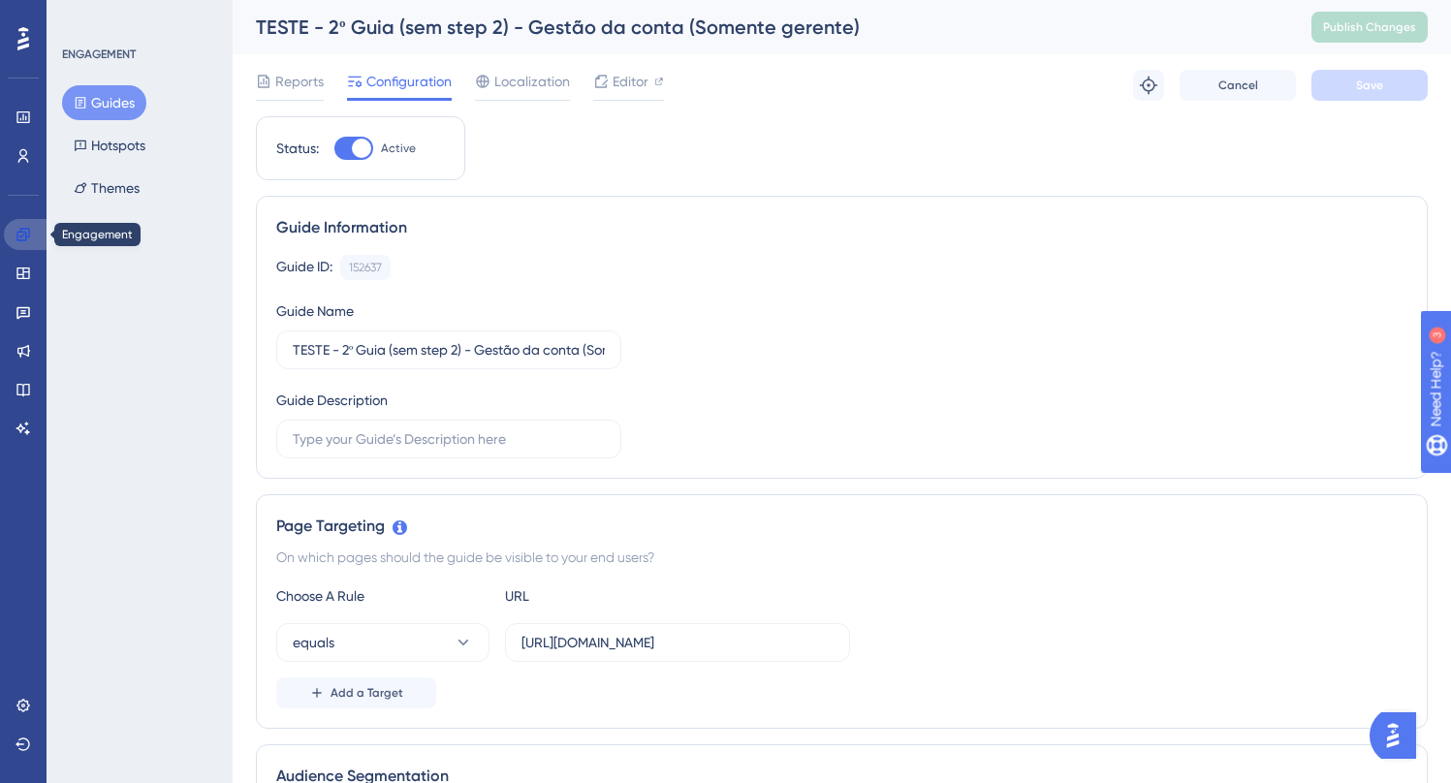
click at [29, 233] on icon at bounding box center [24, 235] width 16 height 16
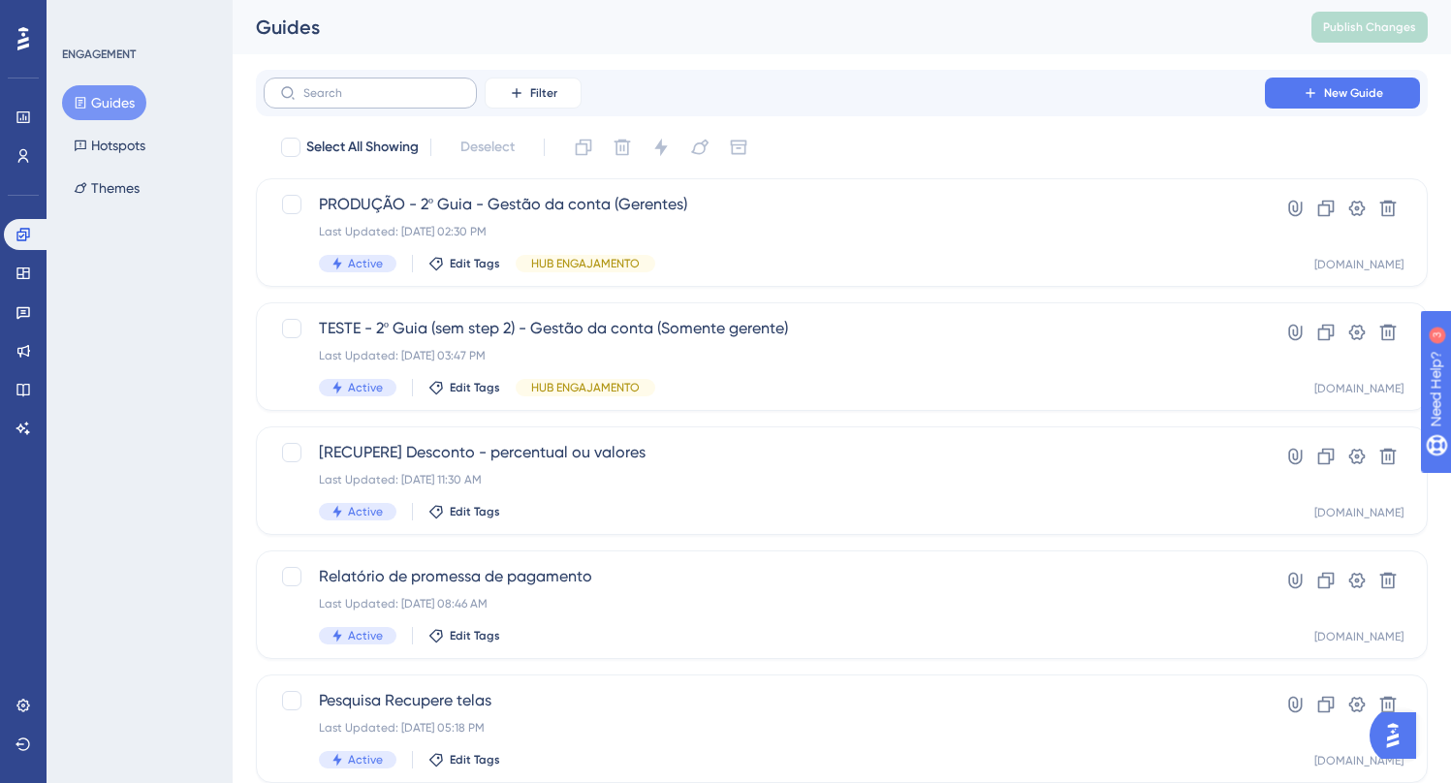
click at [337, 83] on label at bounding box center [370, 93] width 213 height 31
click at [337, 86] on input "text" at bounding box center [381, 93] width 157 height 14
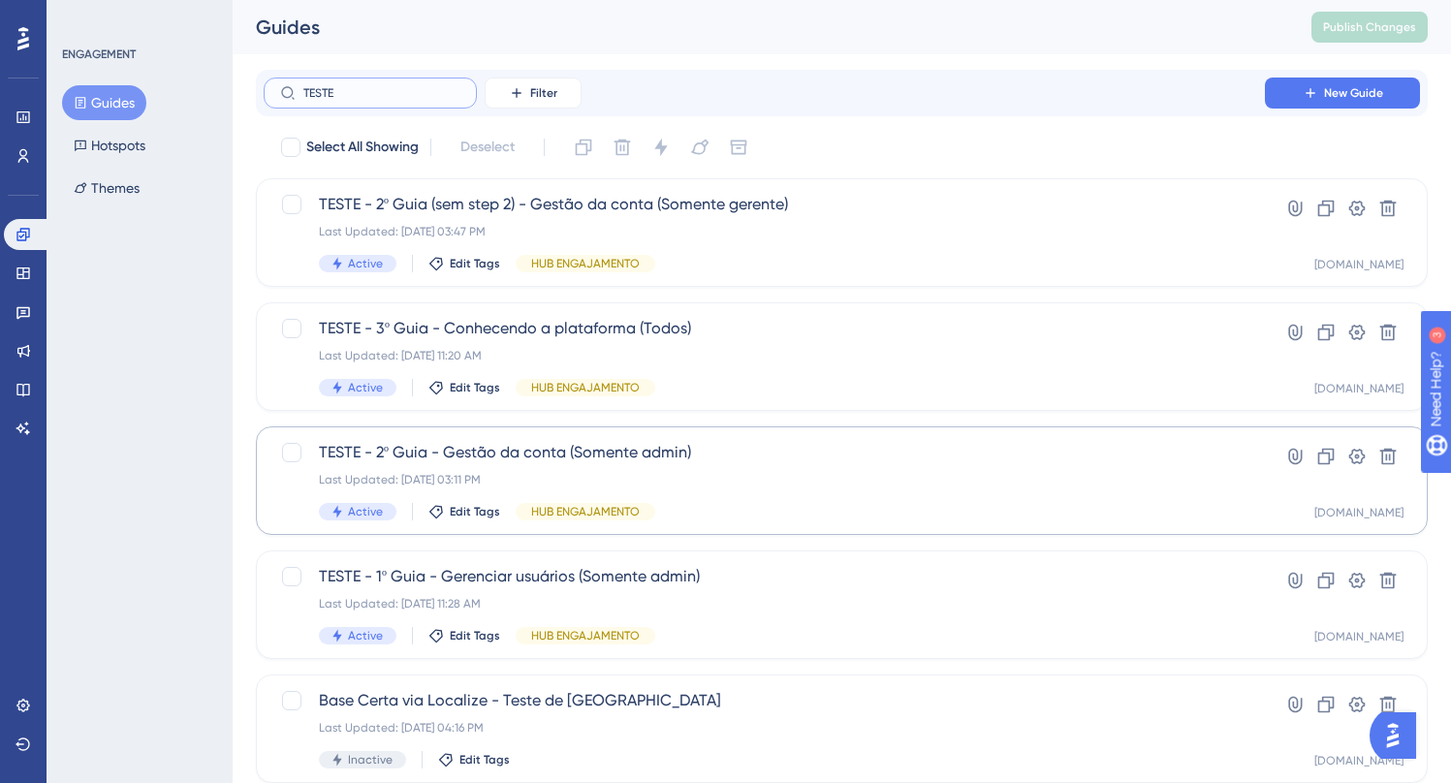
type input "TESTE"
click at [654, 457] on span "TESTE - 2º Guia - Gestão da conta (Somente admin)" at bounding box center [764, 452] width 891 height 23
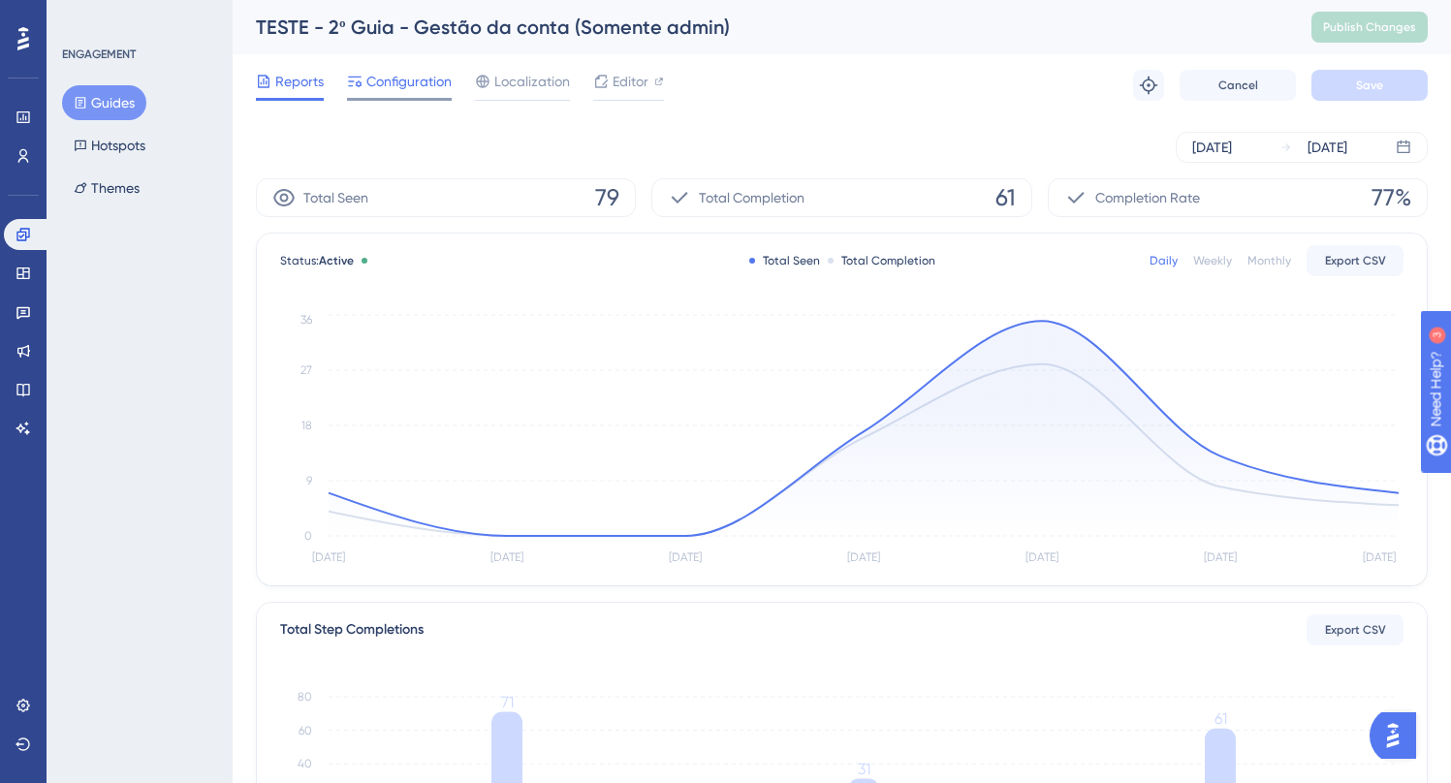
click at [401, 75] on span "Configuration" at bounding box center [408, 81] width 85 height 23
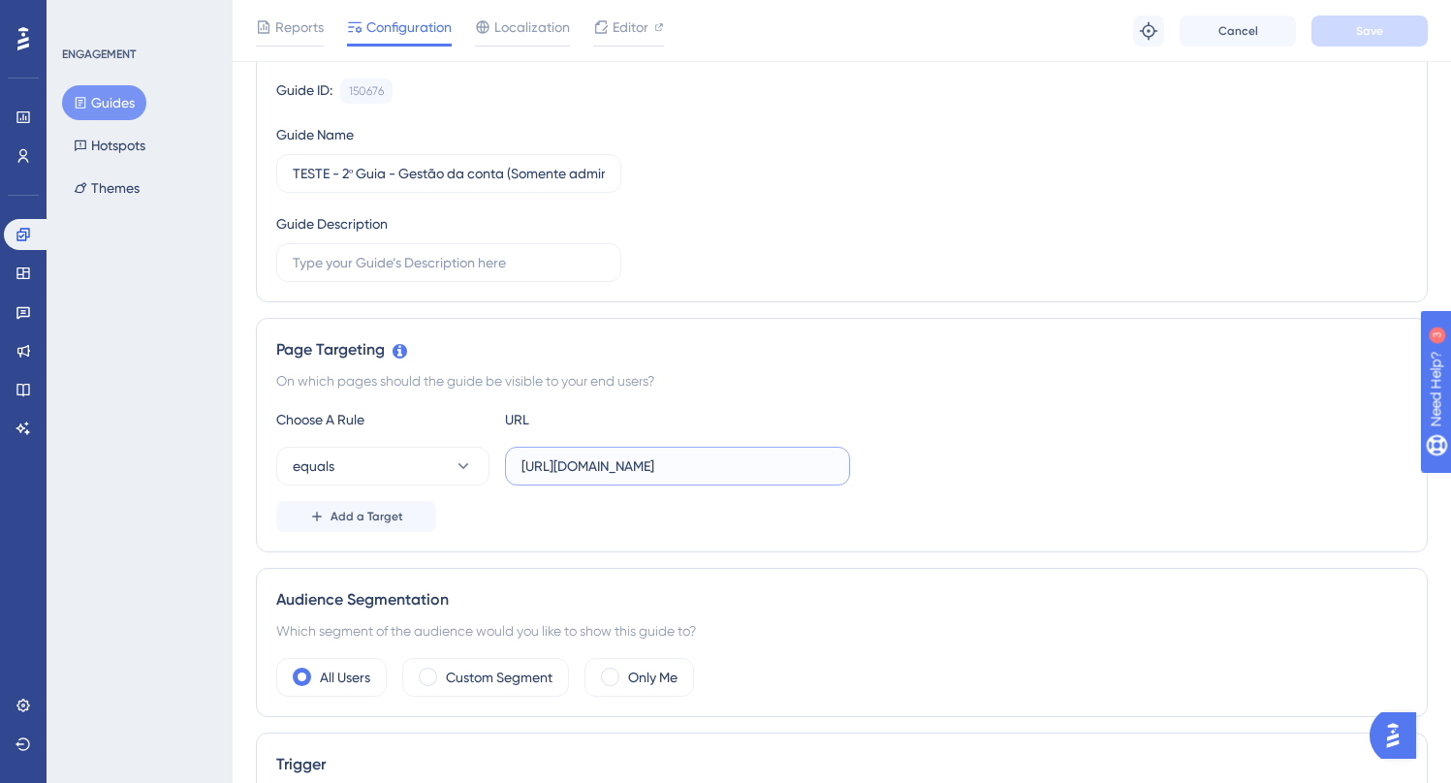
scroll to position [0, 201]
drag, startPoint x: 679, startPoint y: 469, endPoint x: 859, endPoint y: 466, distance: 179.3
click at [859, 466] on div "equals https://painel-release.assertivasolucoes.com.br/gestao-da-conta/pagina-i…" at bounding box center [841, 466] width 1131 height 39
click at [651, 469] on input "[URL][DOMAIN_NAME]" at bounding box center [677, 465] width 312 height 21
click at [656, 469] on input "[URL][DOMAIN_NAME]" at bounding box center [677, 465] width 312 height 21
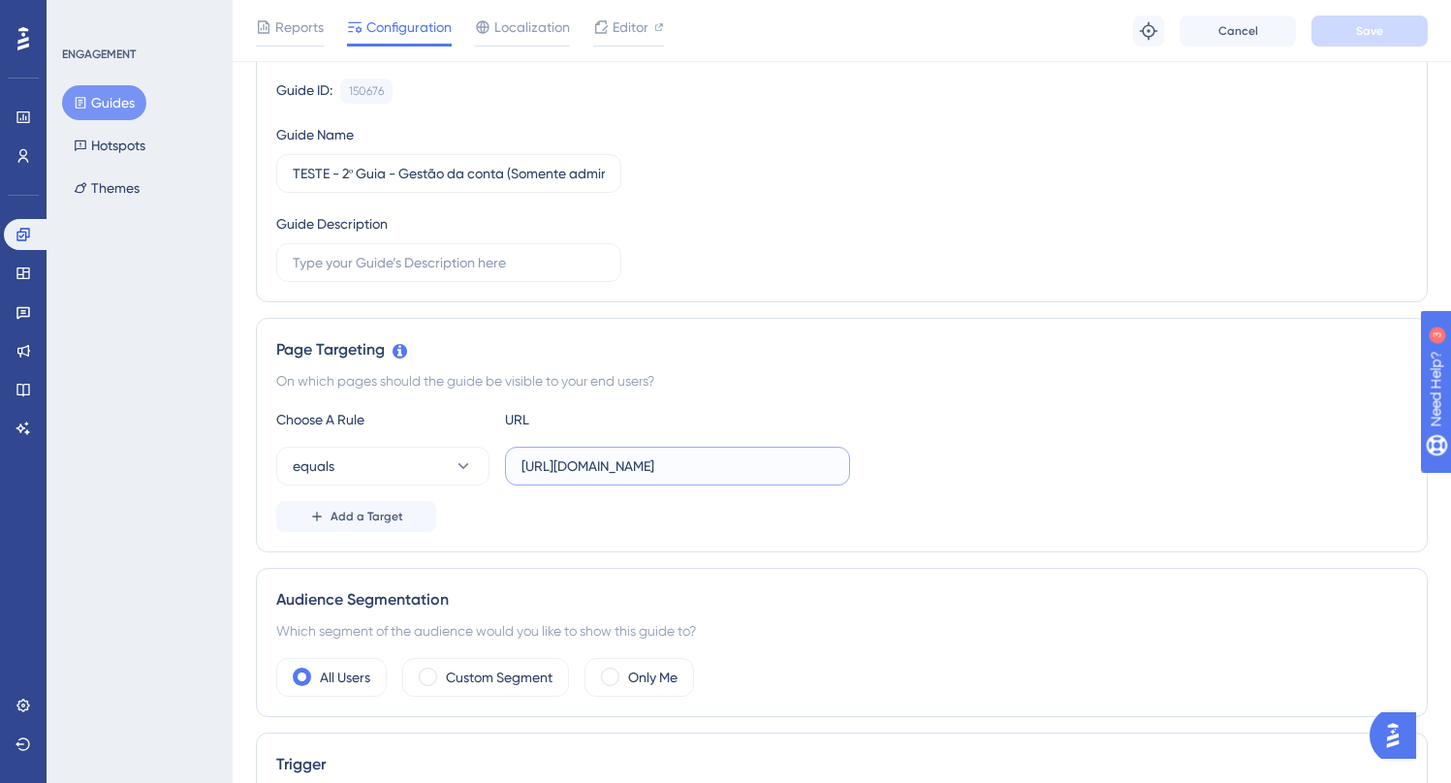
click at [656, 469] on input "[URL][DOMAIN_NAME]" at bounding box center [677, 465] width 312 height 21
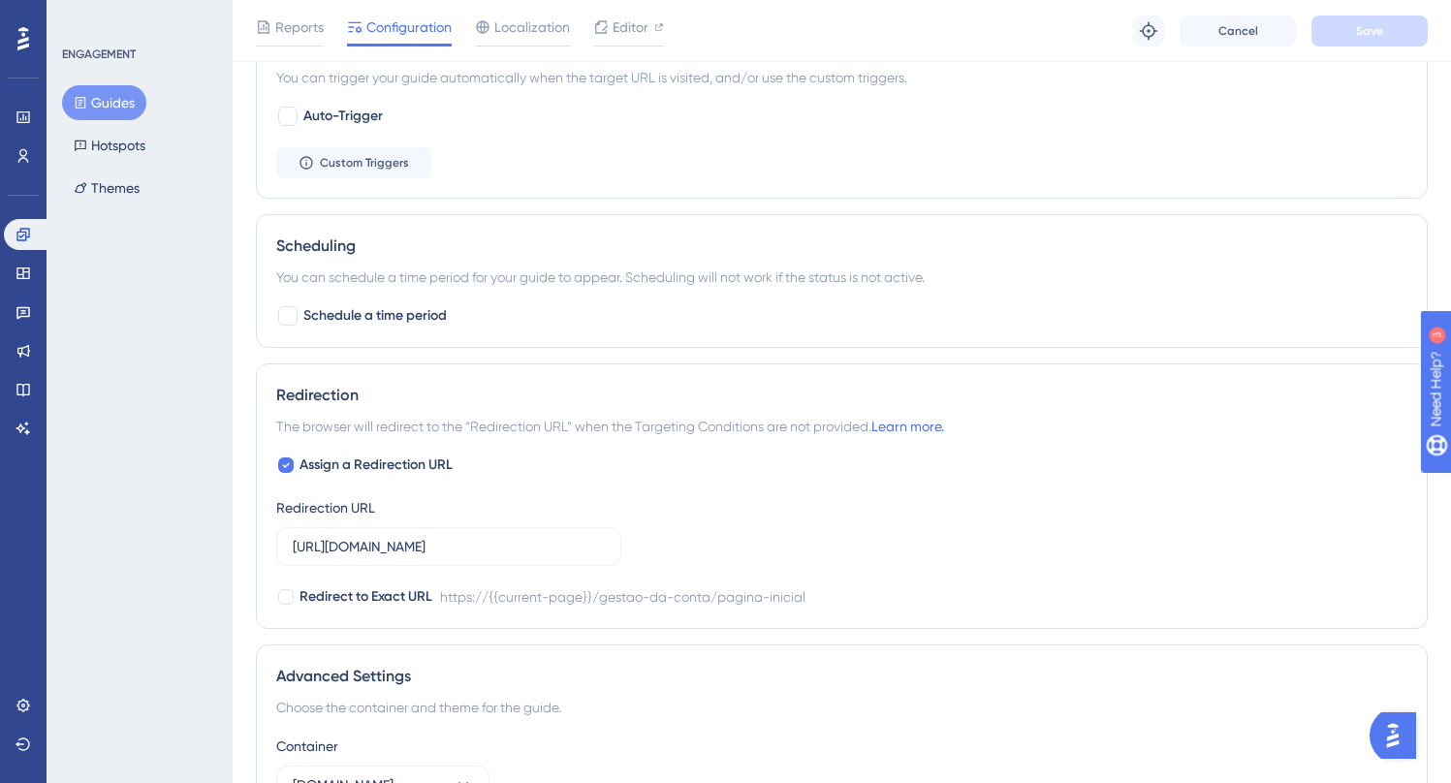
scroll to position [905, 0]
click at [457, 545] on input "[URL][DOMAIN_NAME]" at bounding box center [449, 543] width 312 height 21
click at [720, 475] on div "Assign a Redirection URL Redirection URL https://painel-release.assertivasoluco…" at bounding box center [841, 528] width 1131 height 155
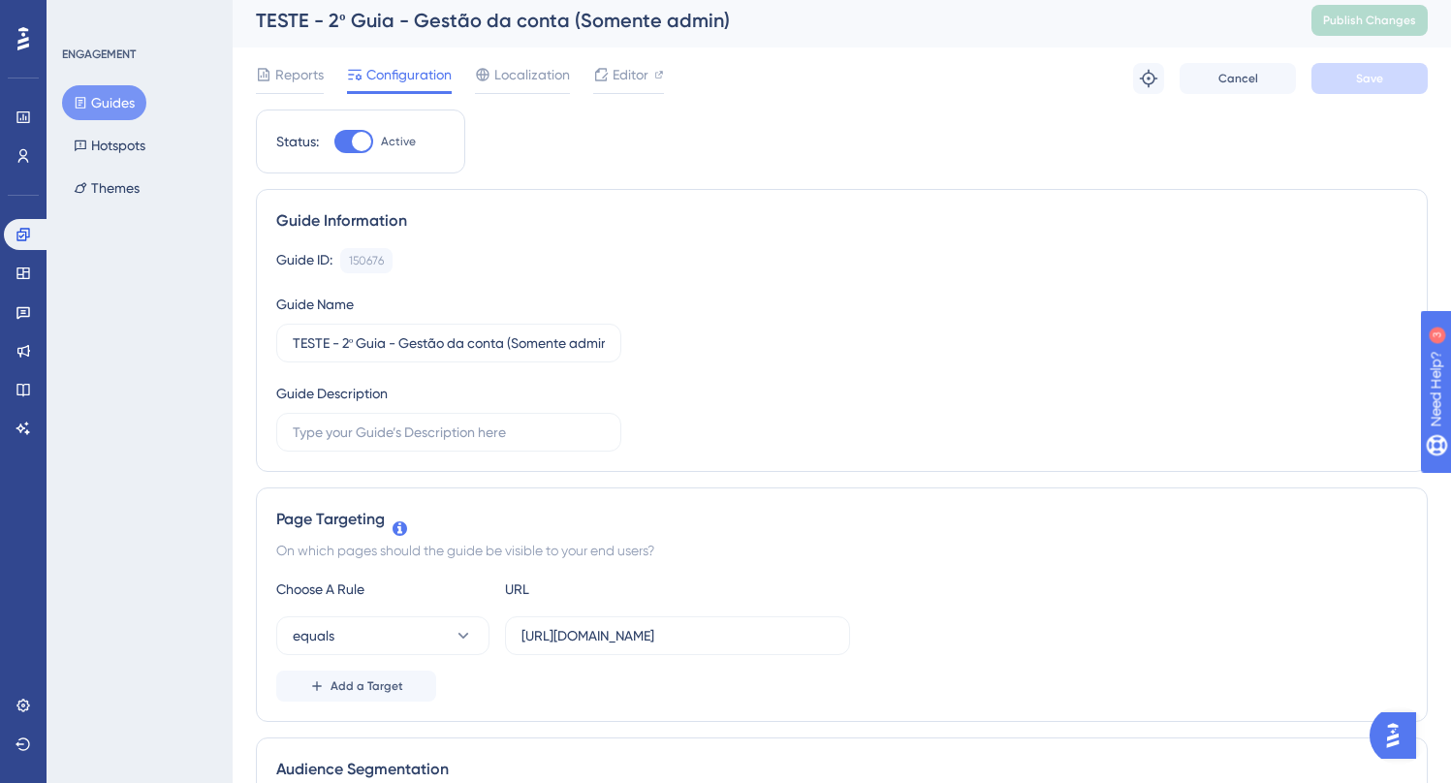
scroll to position [0, 0]
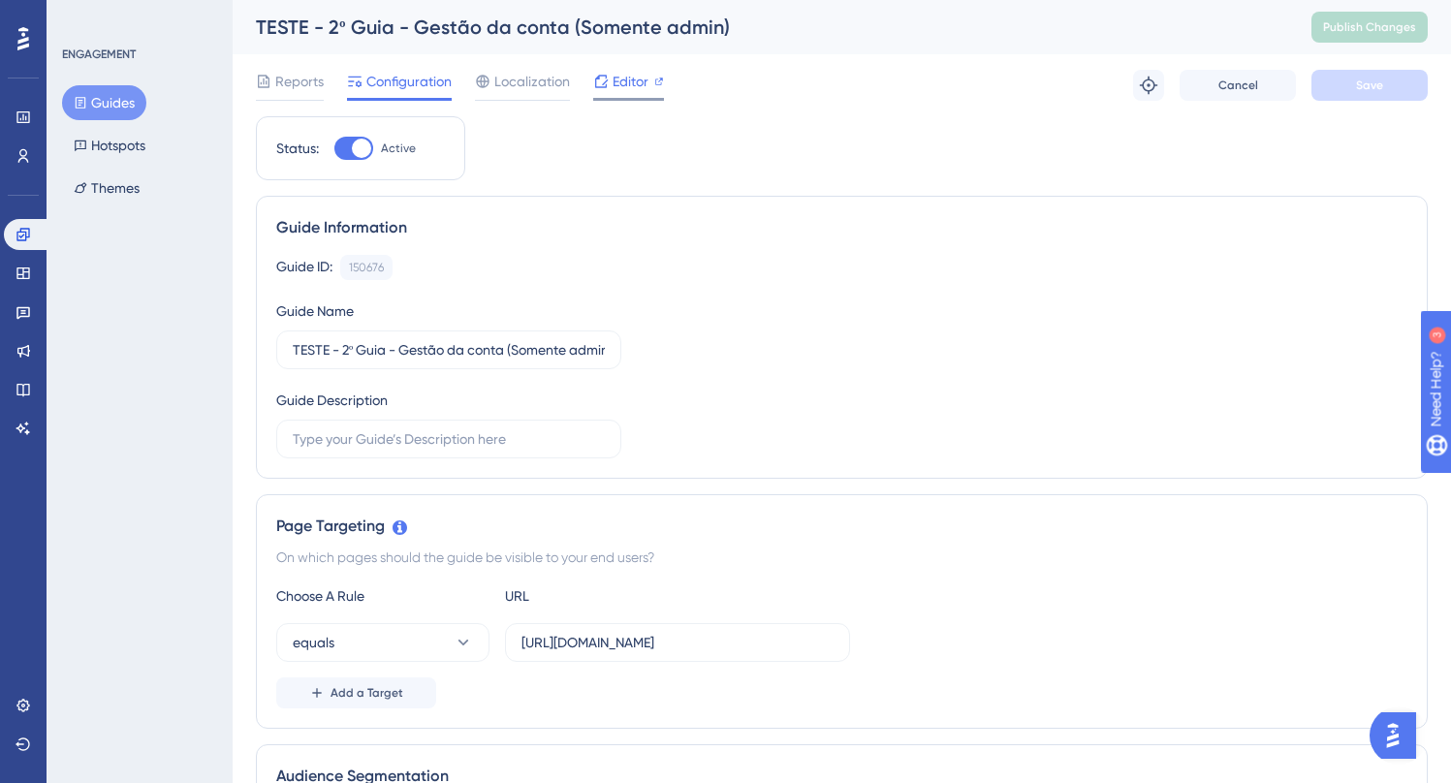
click at [625, 82] on span "Editor" at bounding box center [630, 81] width 36 height 23
click at [622, 76] on span "Editor" at bounding box center [630, 81] width 36 height 23
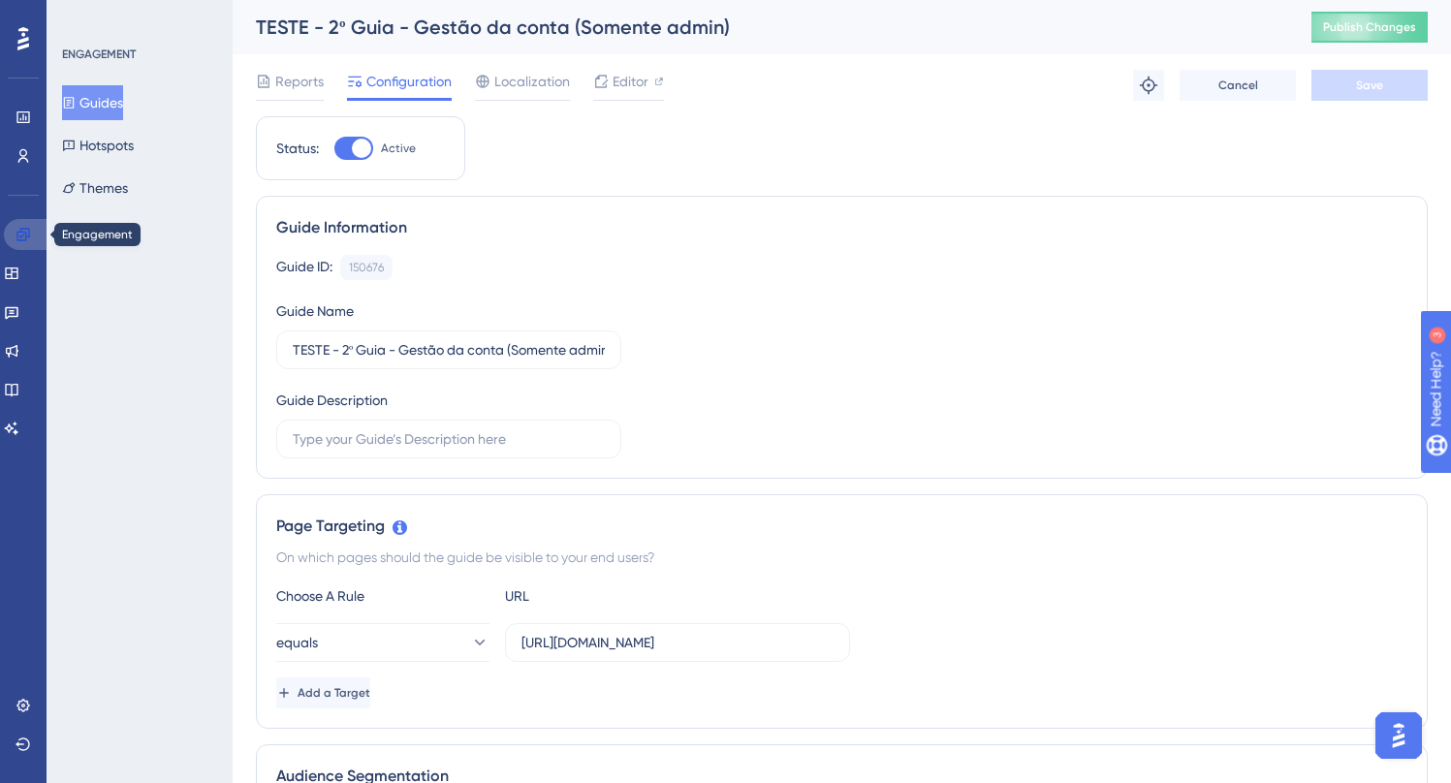
click at [30, 234] on icon at bounding box center [24, 235] width 16 height 16
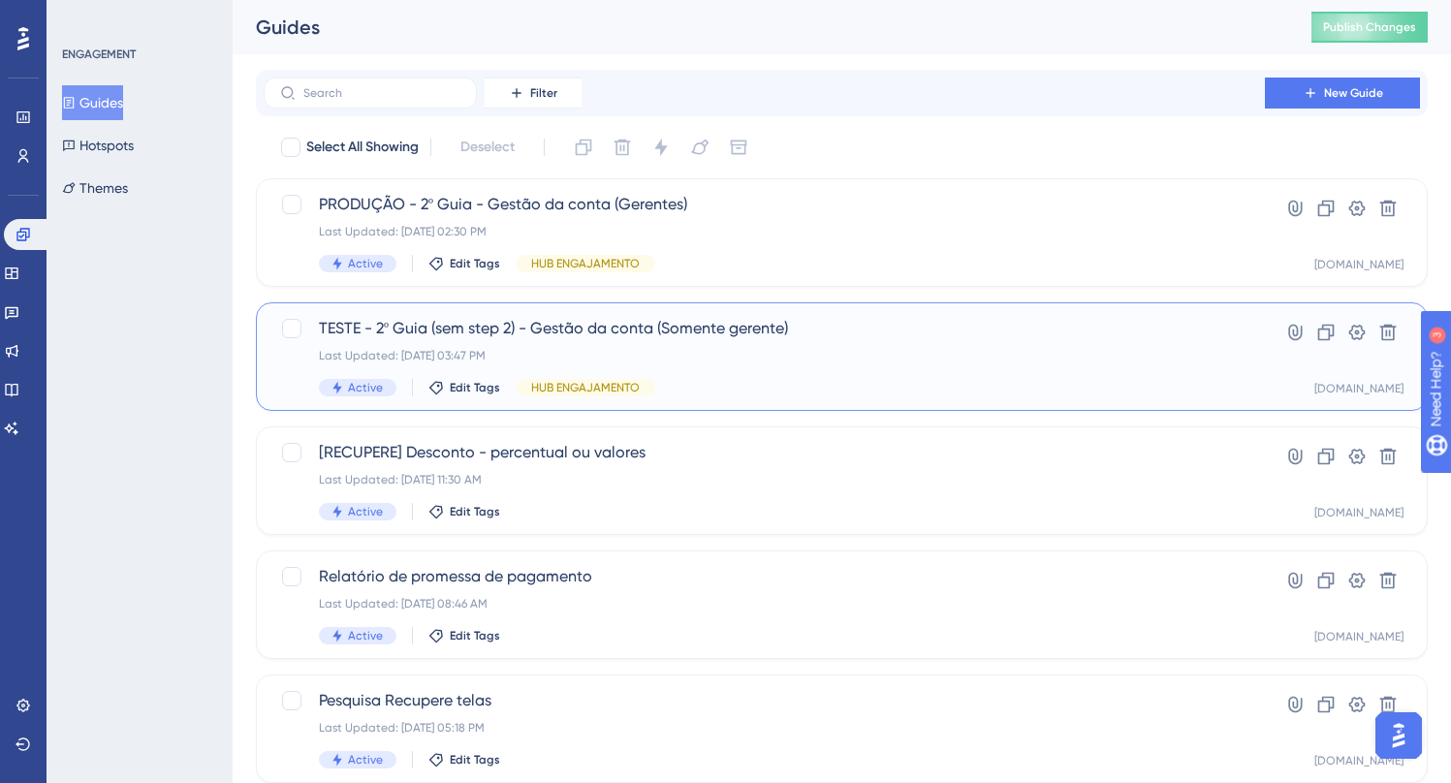
click at [588, 325] on span "TESTE - 2º Guia (sem step 2) - Gestão da conta (Somente gerente)" at bounding box center [764, 328] width 891 height 23
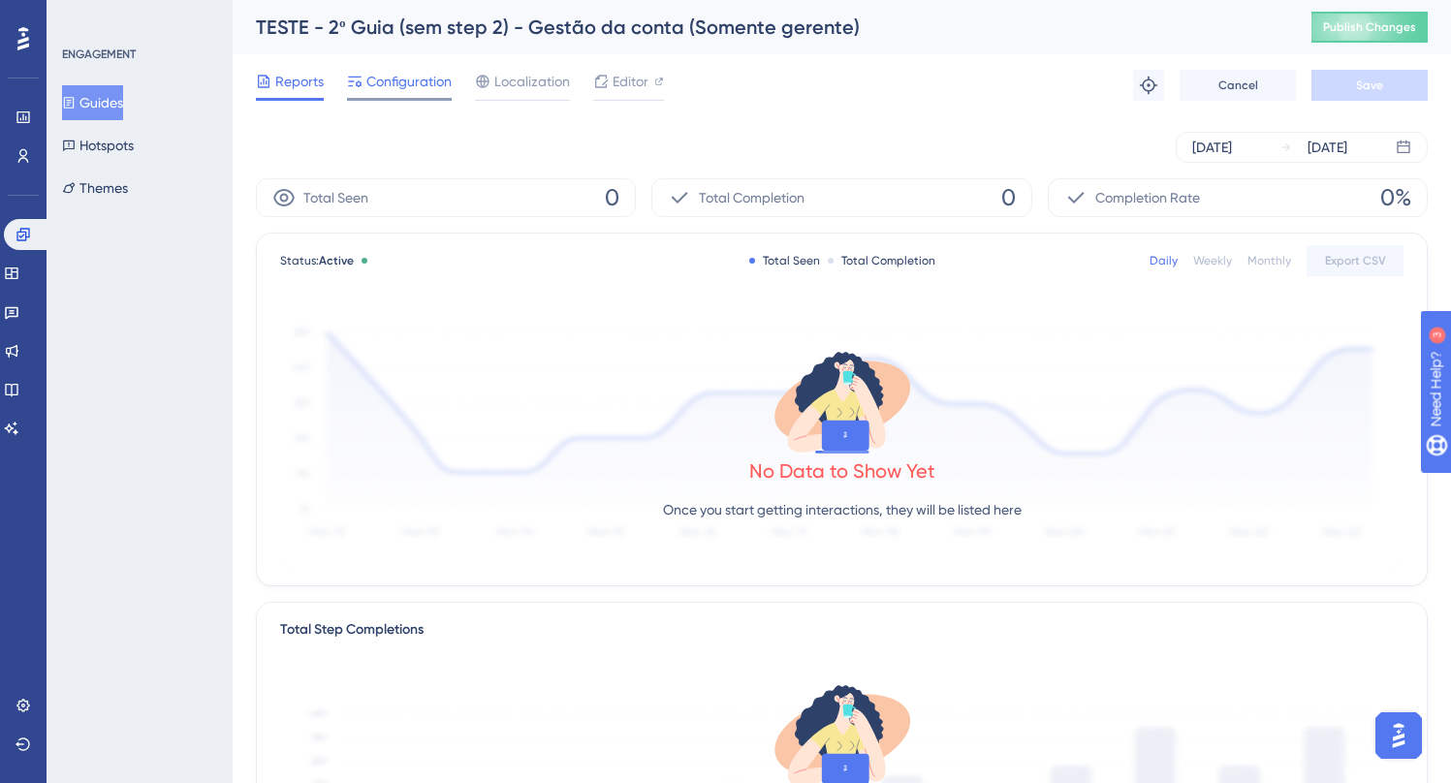
click at [403, 86] on span "Configuration" at bounding box center [408, 81] width 85 height 23
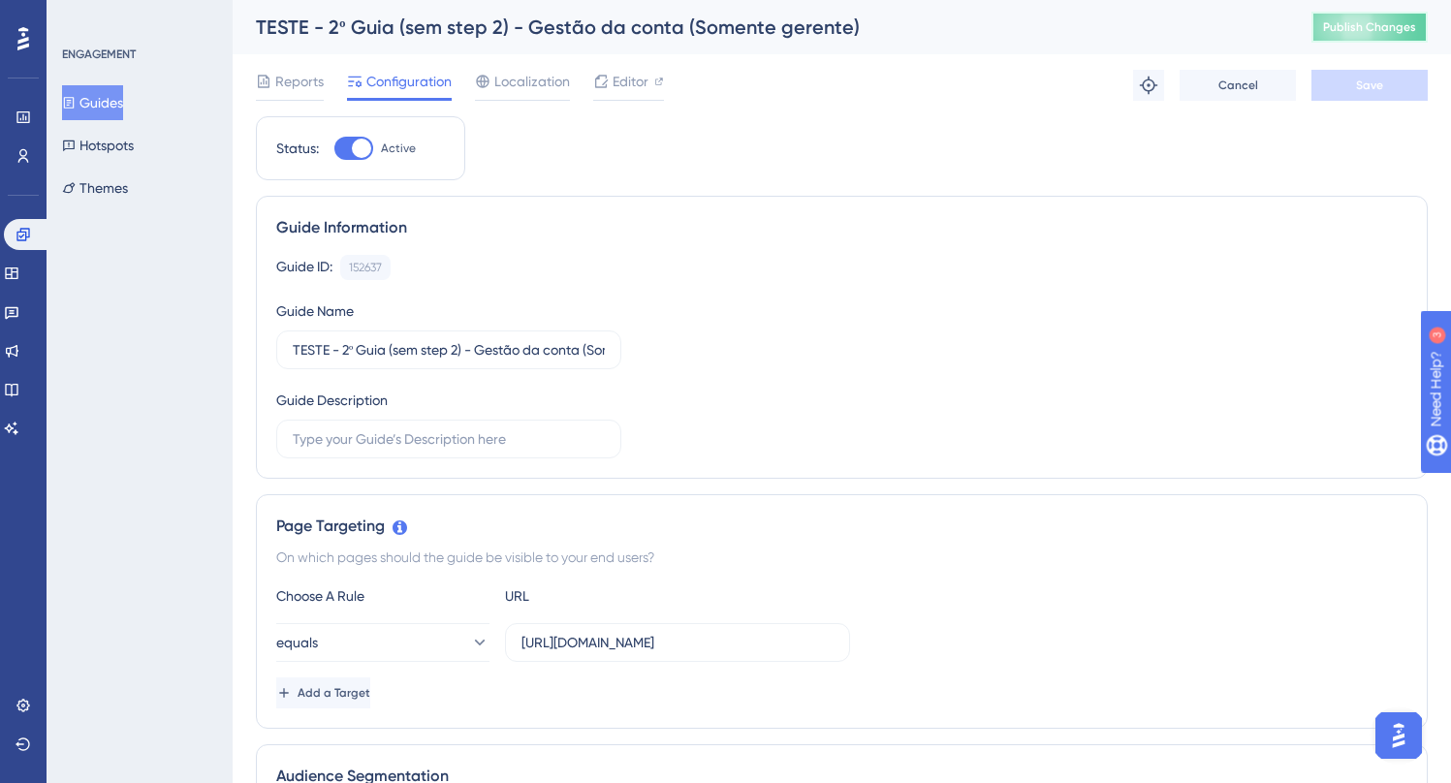
click at [1362, 27] on span "Publish Changes" at bounding box center [1369, 27] width 93 height 16
click at [18, 235] on icon at bounding box center [24, 235] width 16 height 16
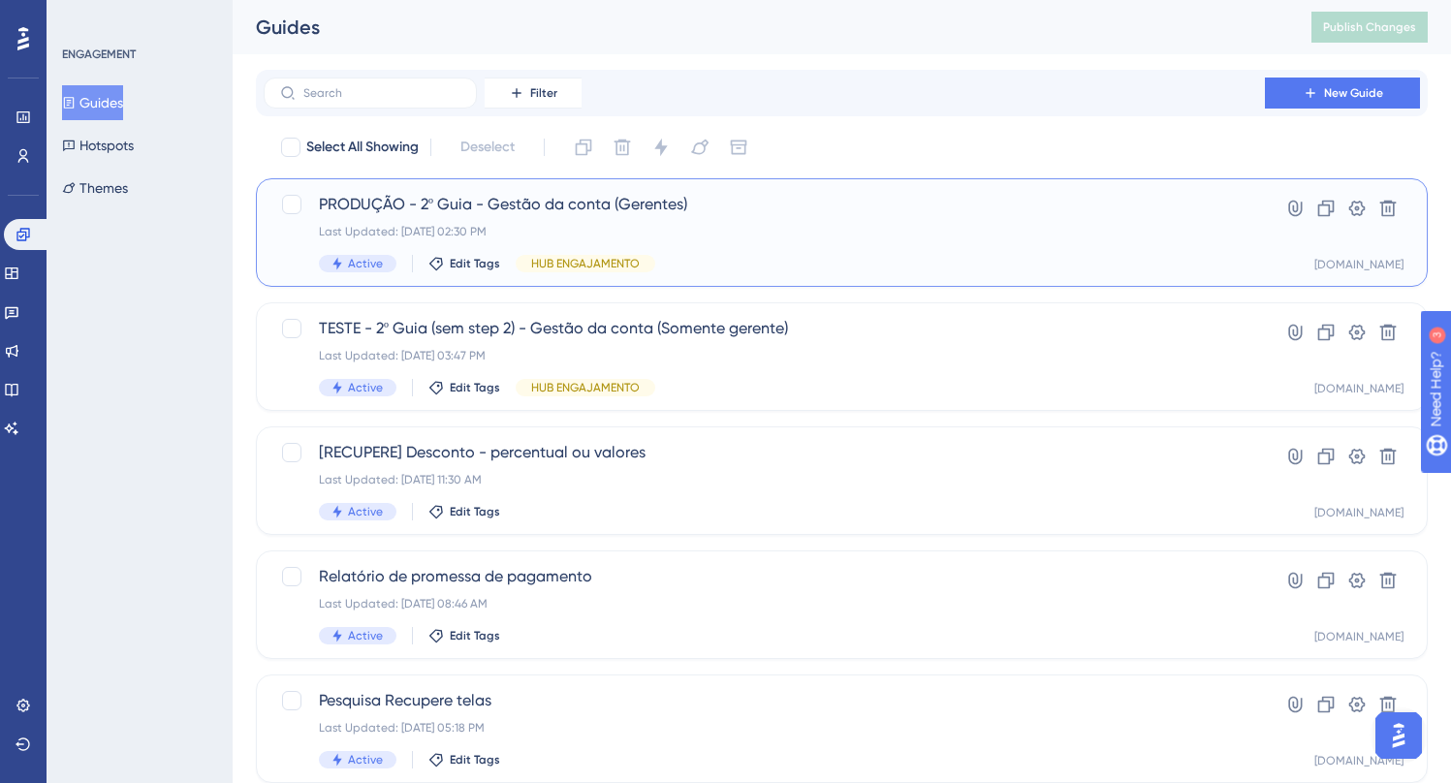
click at [589, 205] on span "PRODUÇÃO - 2º Guia - Gestão da conta (Gerentes)" at bounding box center [764, 204] width 891 height 23
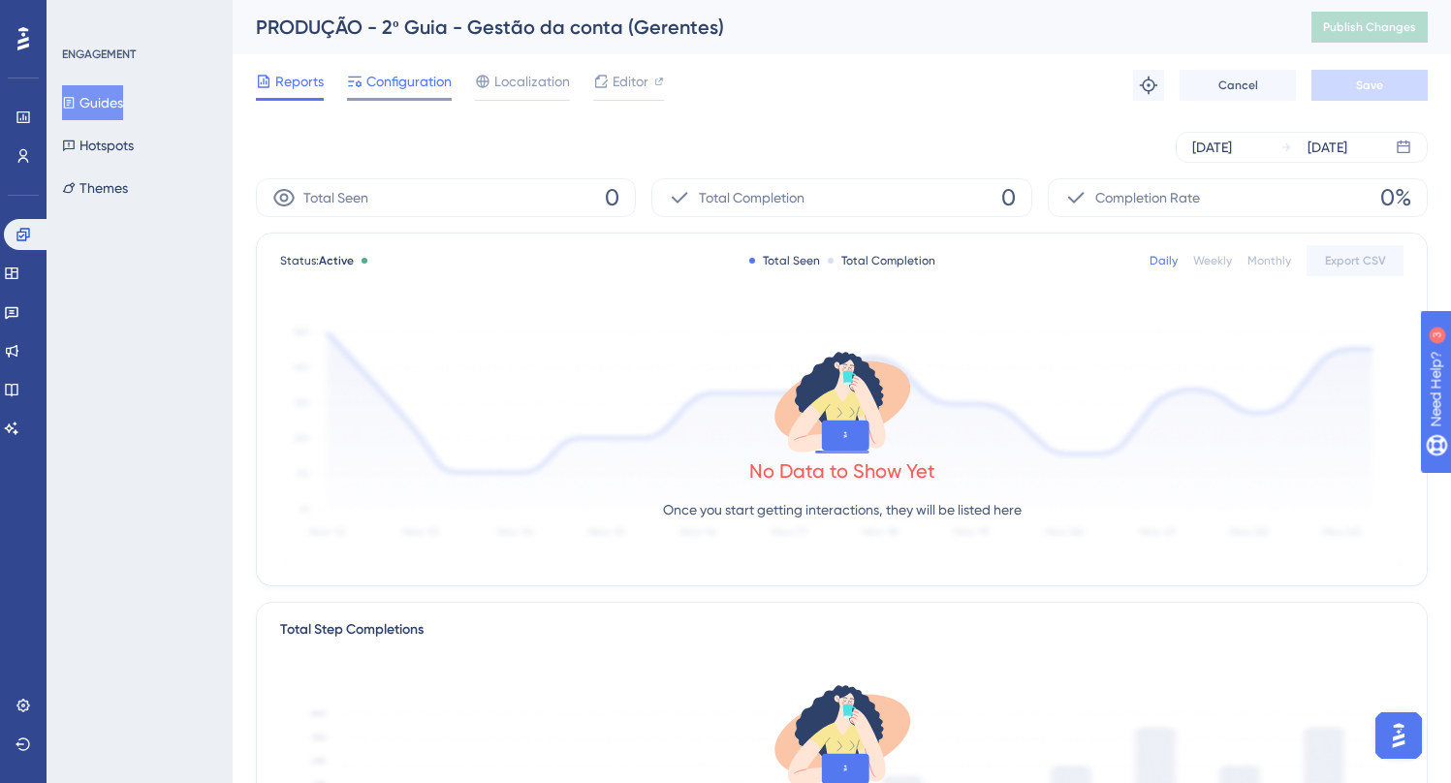
click at [382, 80] on span "Configuration" at bounding box center [408, 81] width 85 height 23
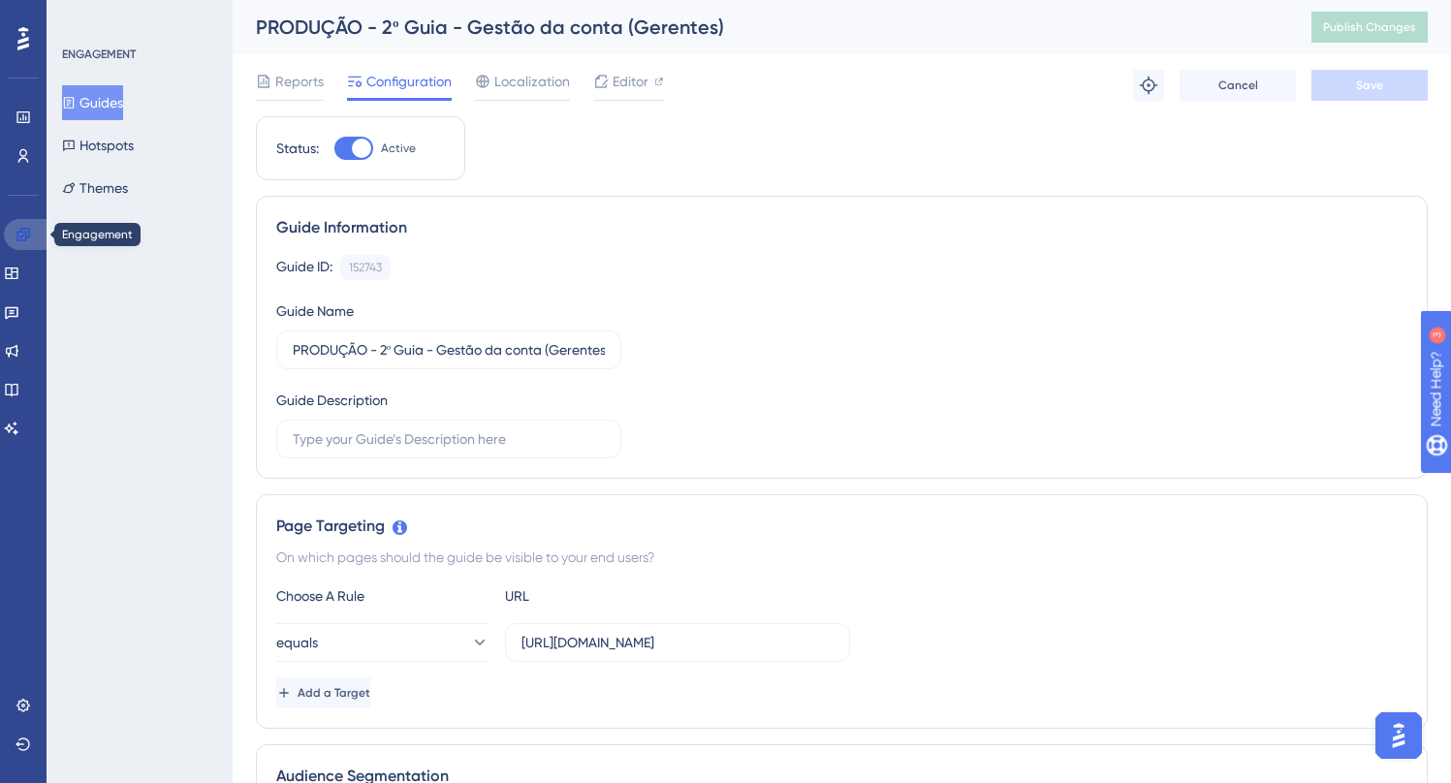
click at [28, 229] on icon at bounding box center [22, 234] width 13 height 13
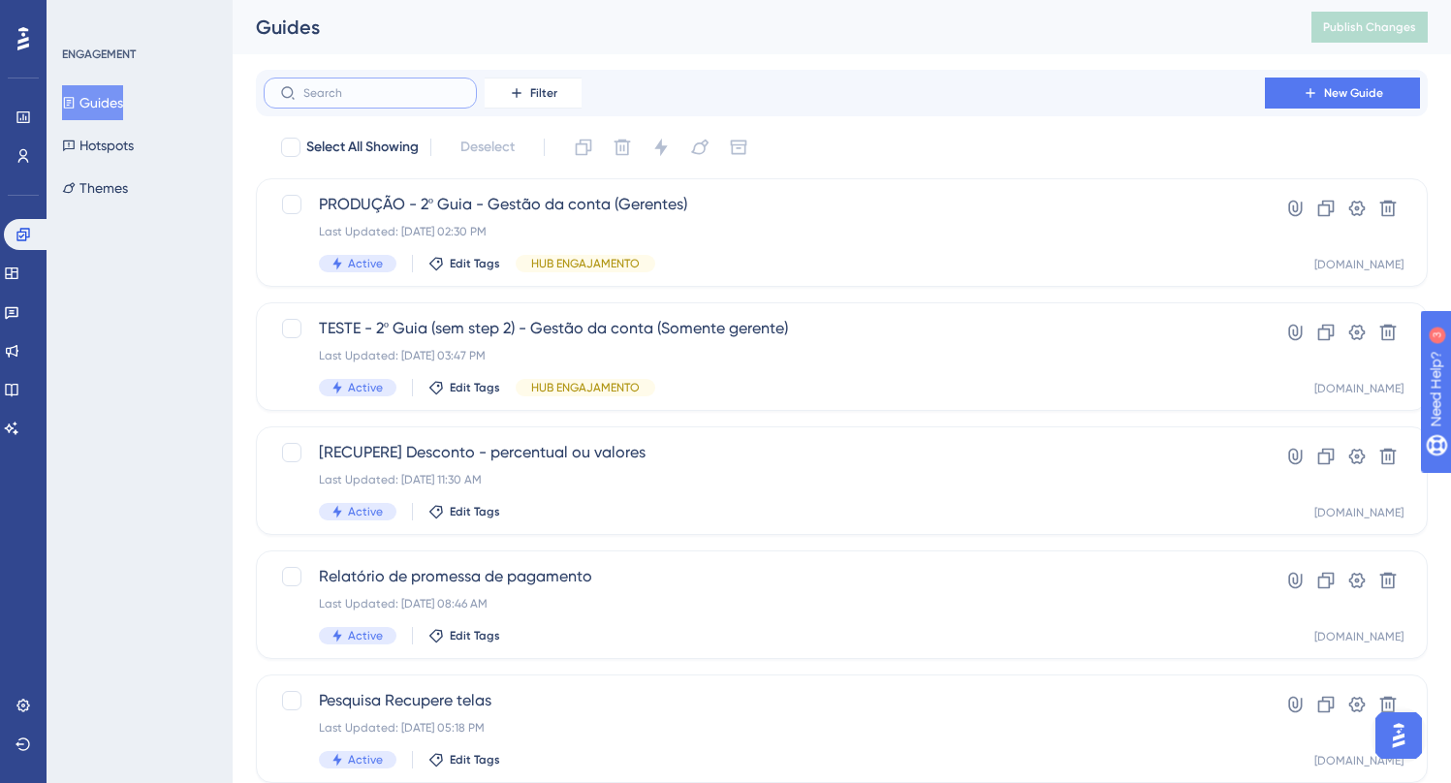
click at [359, 92] on input "text" at bounding box center [381, 93] width 157 height 14
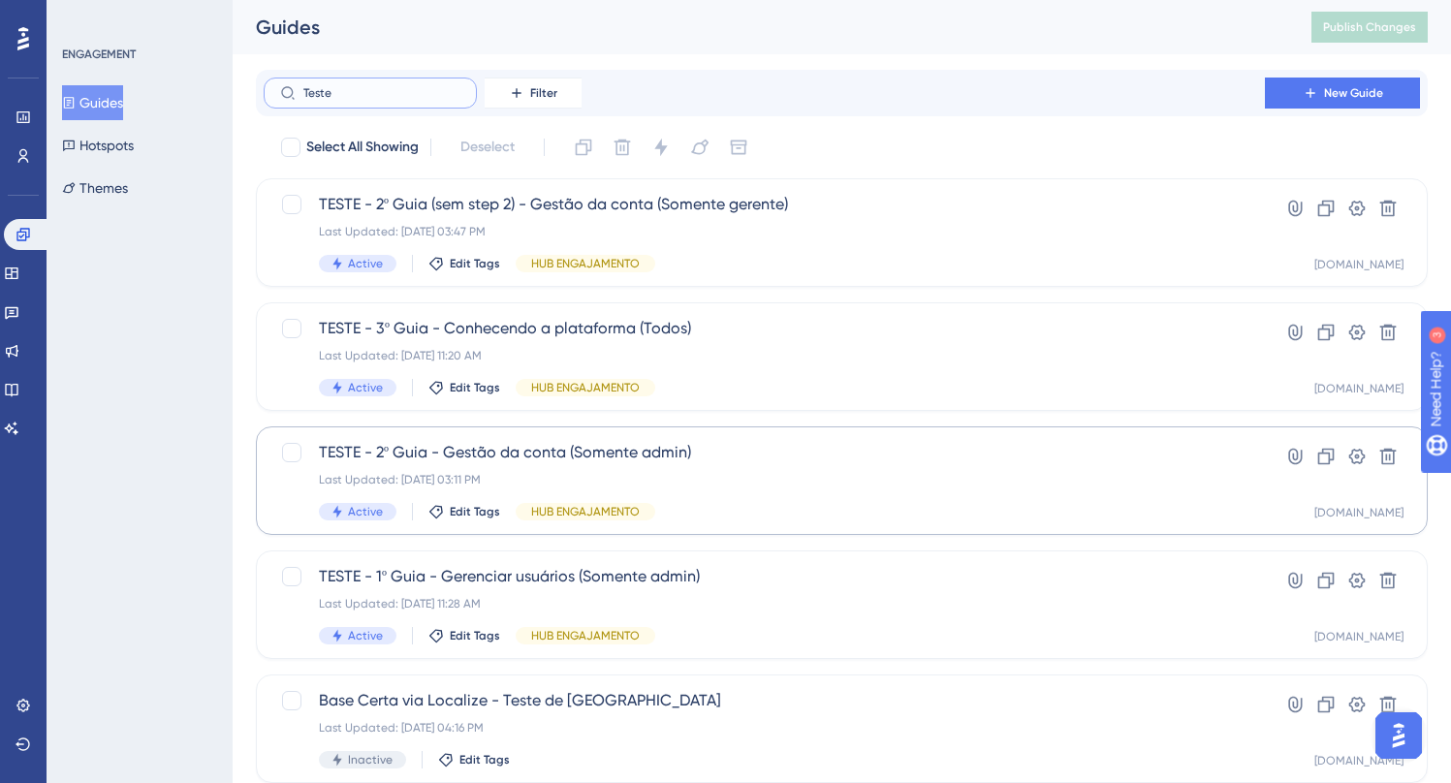
type input "Teste"
click at [667, 457] on span "TESTE - 2º Guia - Gestão da conta (Somente admin)" at bounding box center [764, 452] width 891 height 23
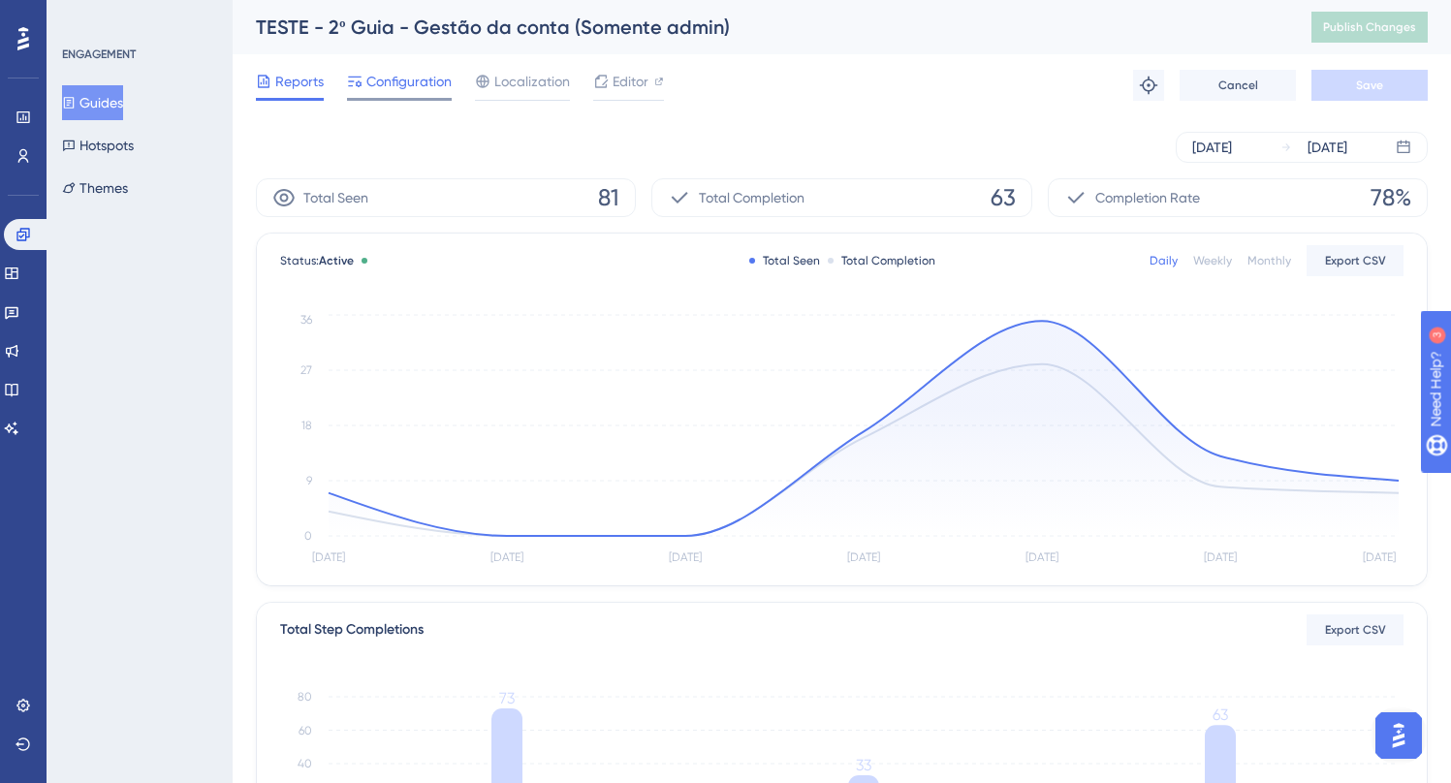
click at [400, 78] on span "Configuration" at bounding box center [408, 81] width 85 height 23
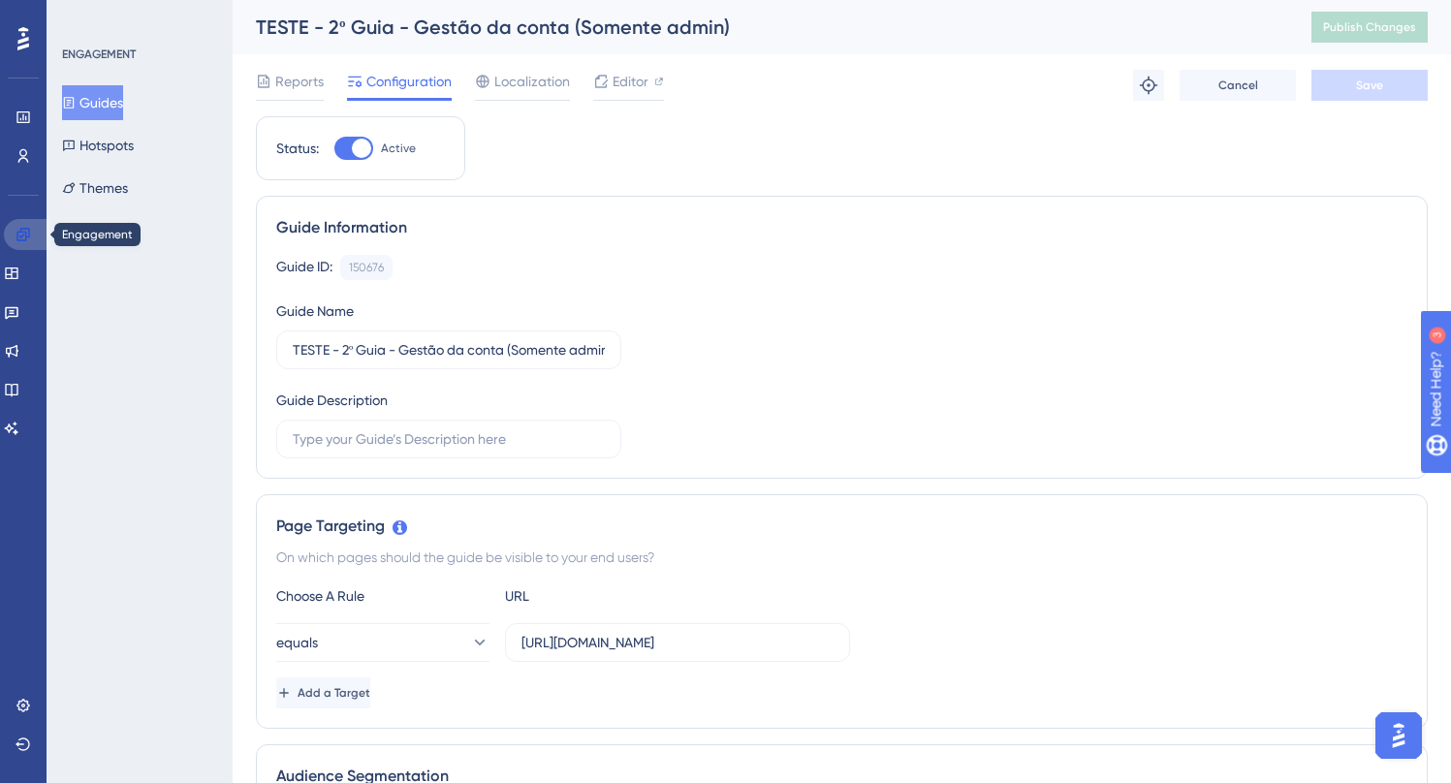
click at [19, 232] on icon at bounding box center [22, 234] width 13 height 13
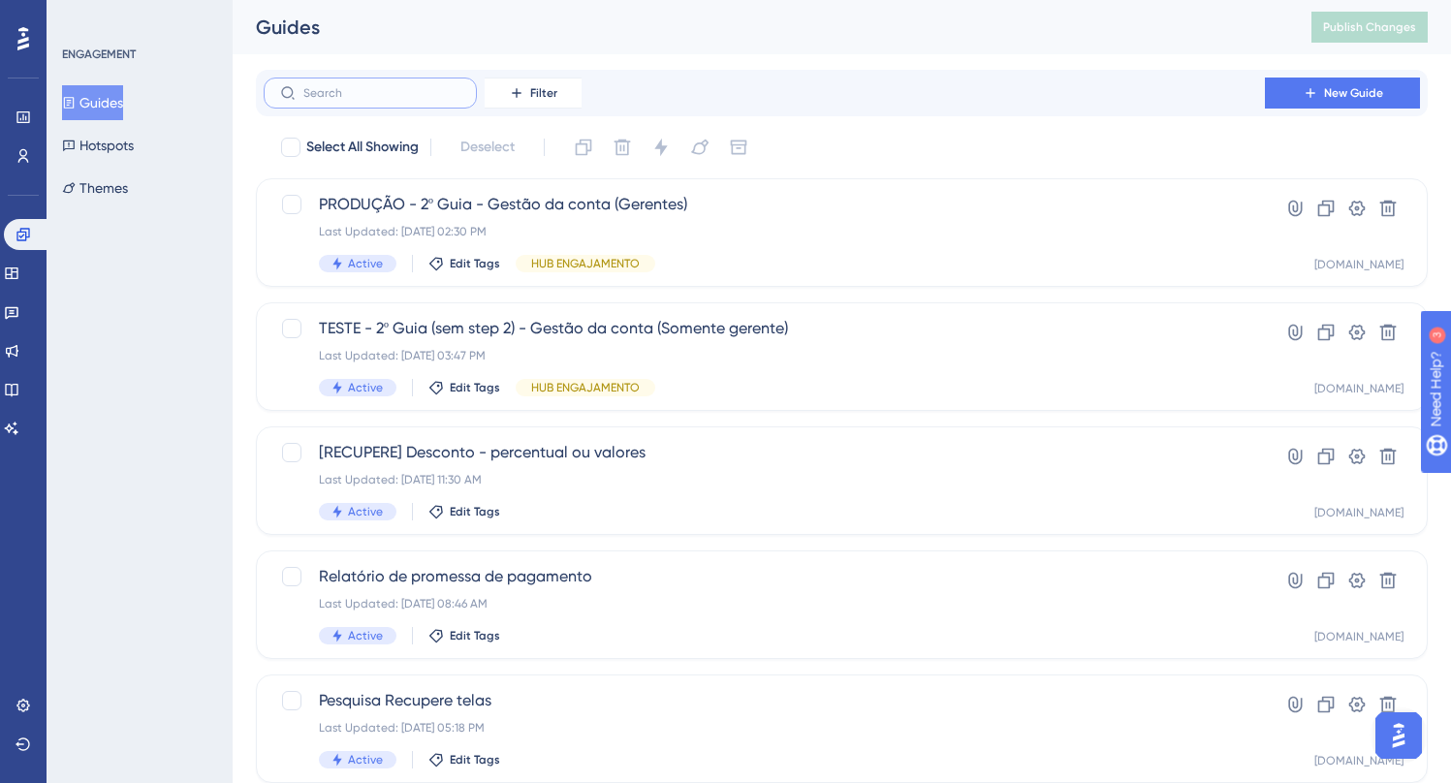
click at [318, 88] on input "text" at bounding box center [381, 93] width 157 height 14
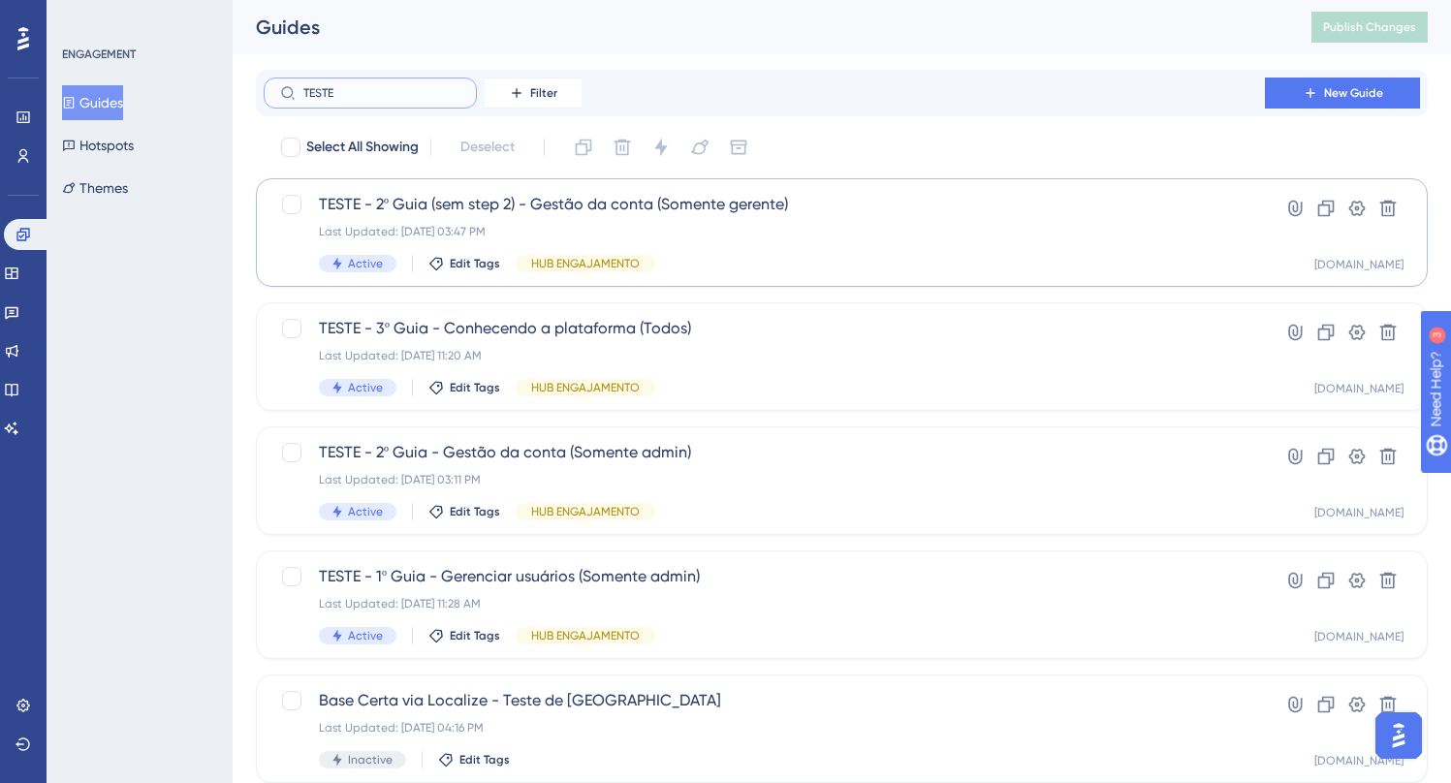
type input "TESTE"
click at [630, 211] on span "TESTE - 2º Guia (sem step 2) - Gestão da conta (Somente gerente)" at bounding box center [764, 204] width 891 height 23
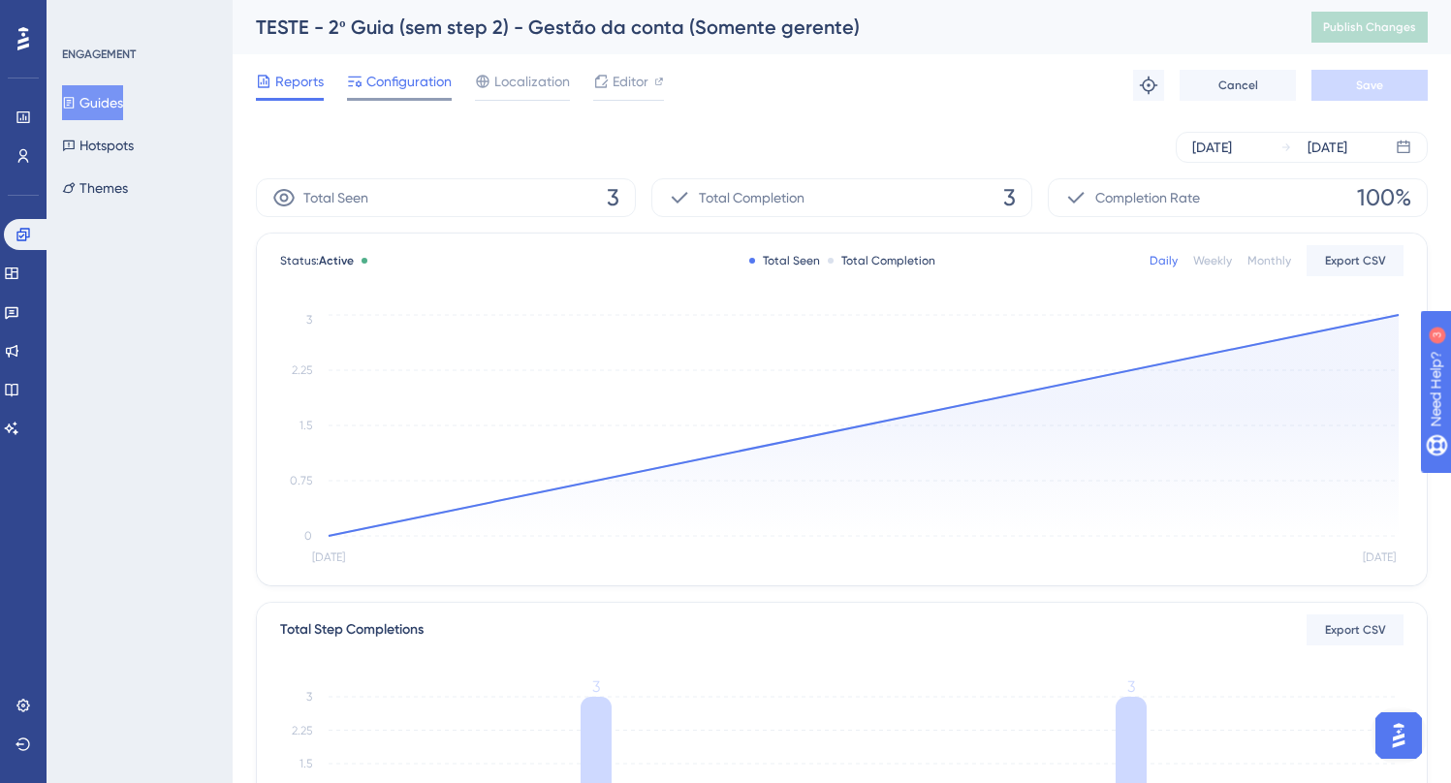
click at [393, 80] on span "Configuration" at bounding box center [408, 81] width 85 height 23
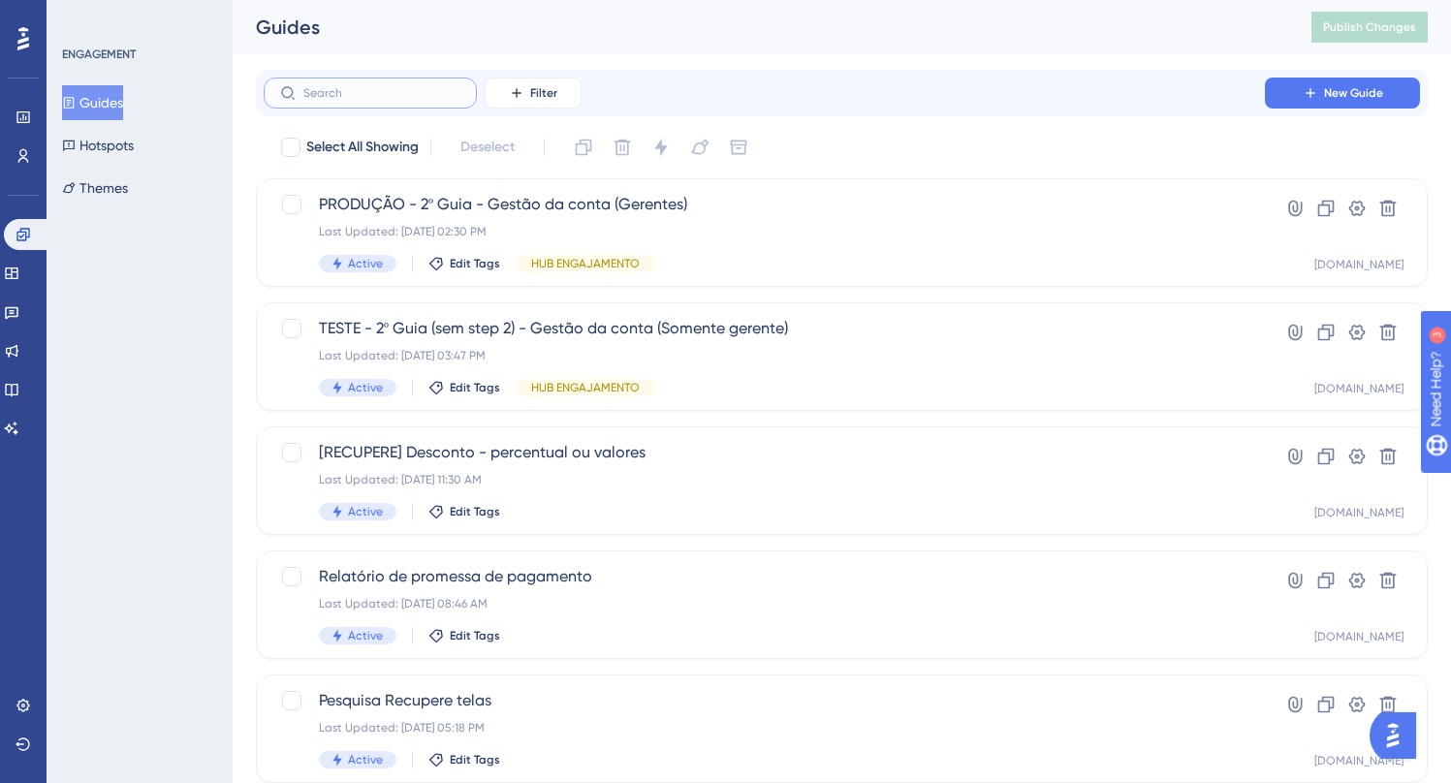
click at [343, 90] on input "text" at bounding box center [381, 93] width 157 height 14
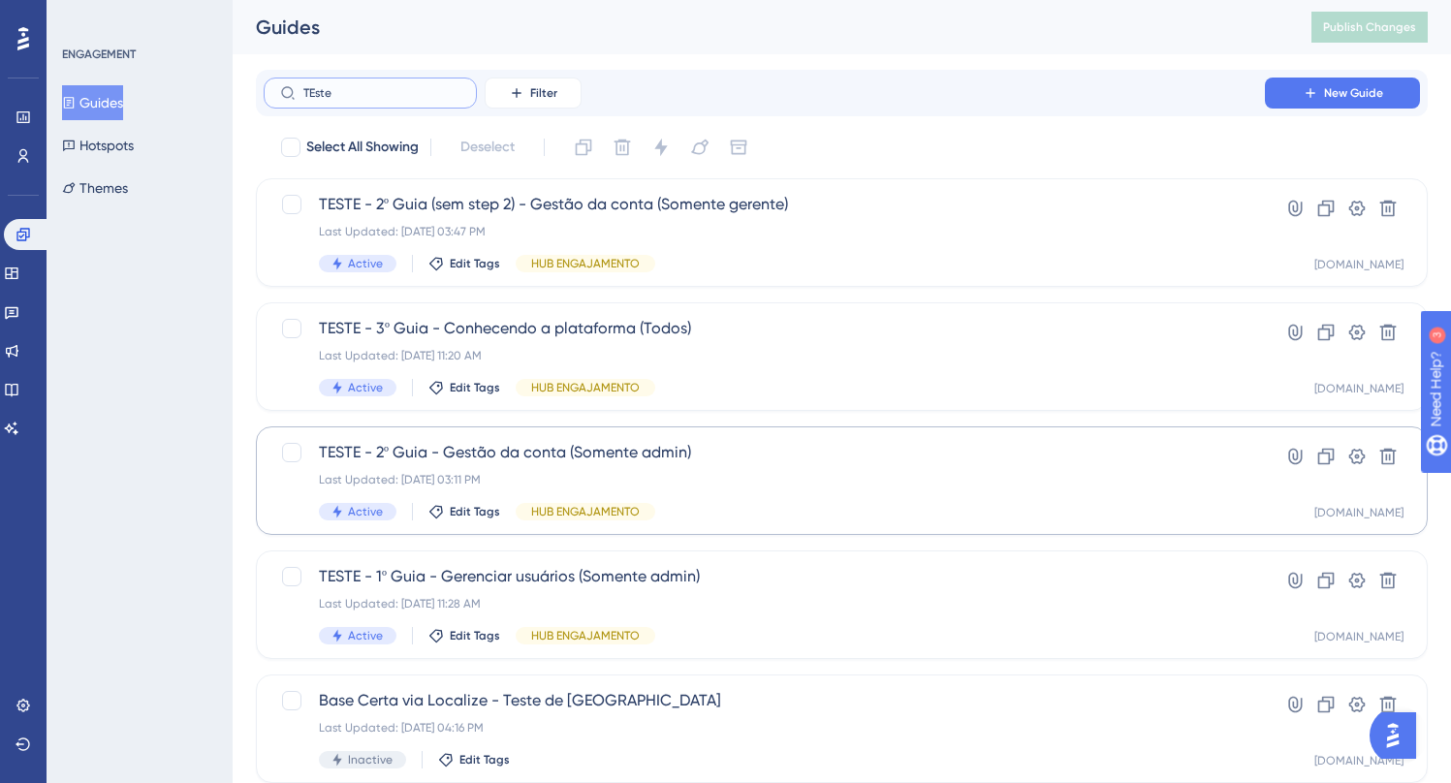
type input "TEste"
click at [600, 454] on span "TESTE - 2º Guia - Gestão da conta (Somente admin)" at bounding box center [764, 452] width 891 height 23
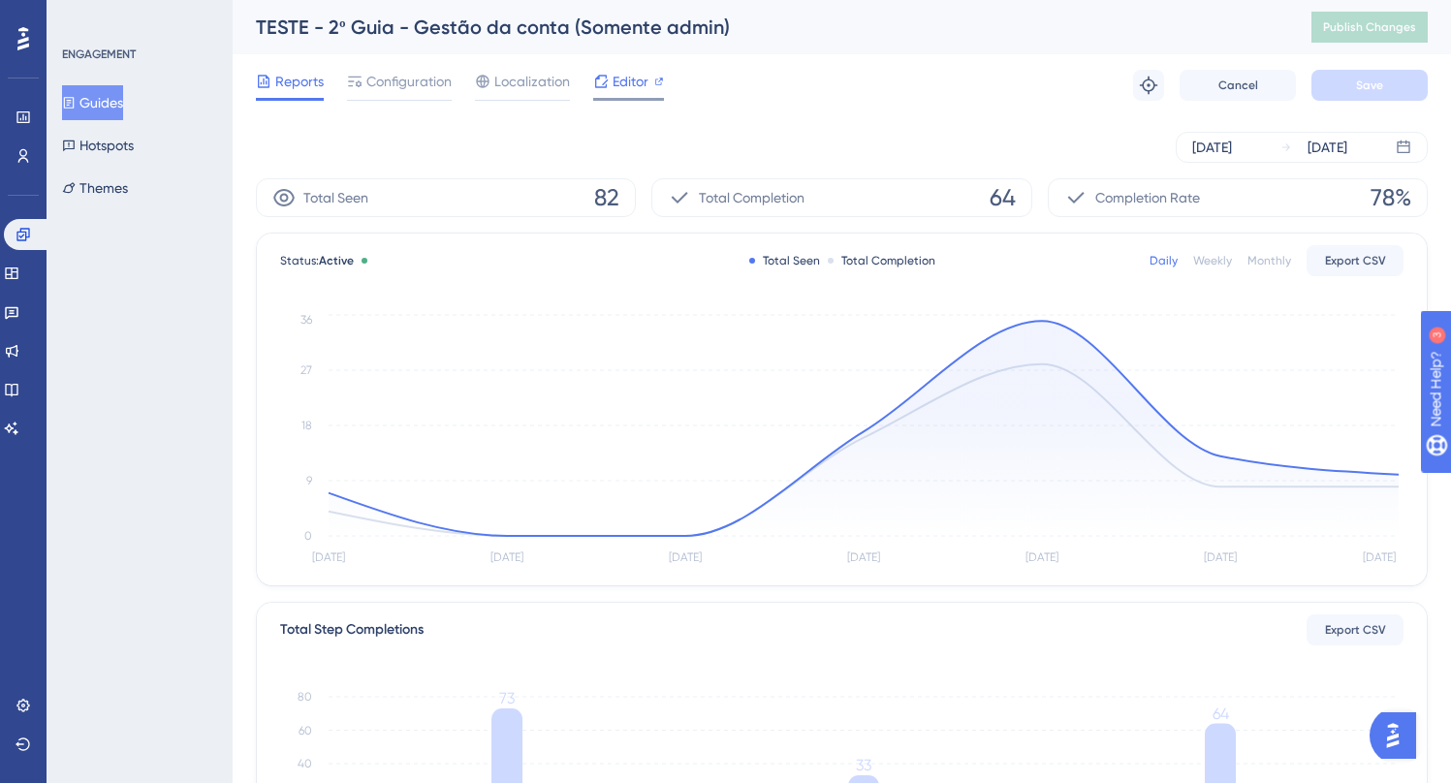
click at [623, 81] on span "Editor" at bounding box center [630, 81] width 36 height 23
click at [90, 131] on button "Hotspots" at bounding box center [98, 145] width 72 height 35
click at [619, 76] on span "Editor" at bounding box center [630, 81] width 36 height 23
click at [20, 230] on icon at bounding box center [22, 234] width 13 height 13
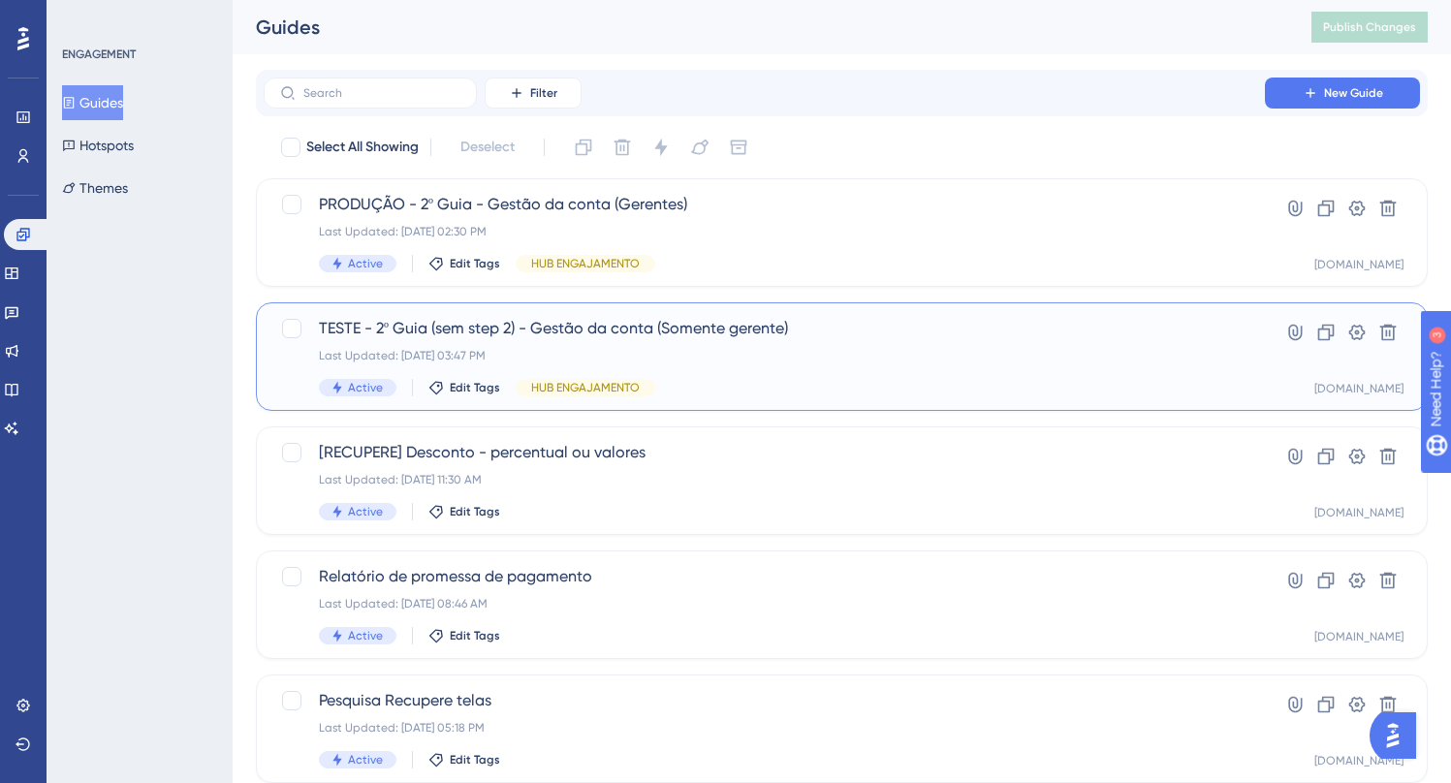
click at [698, 332] on span "TESTE - 2º Guia (sem step 2) - Gestão da conta (Somente gerente)" at bounding box center [764, 328] width 891 height 23
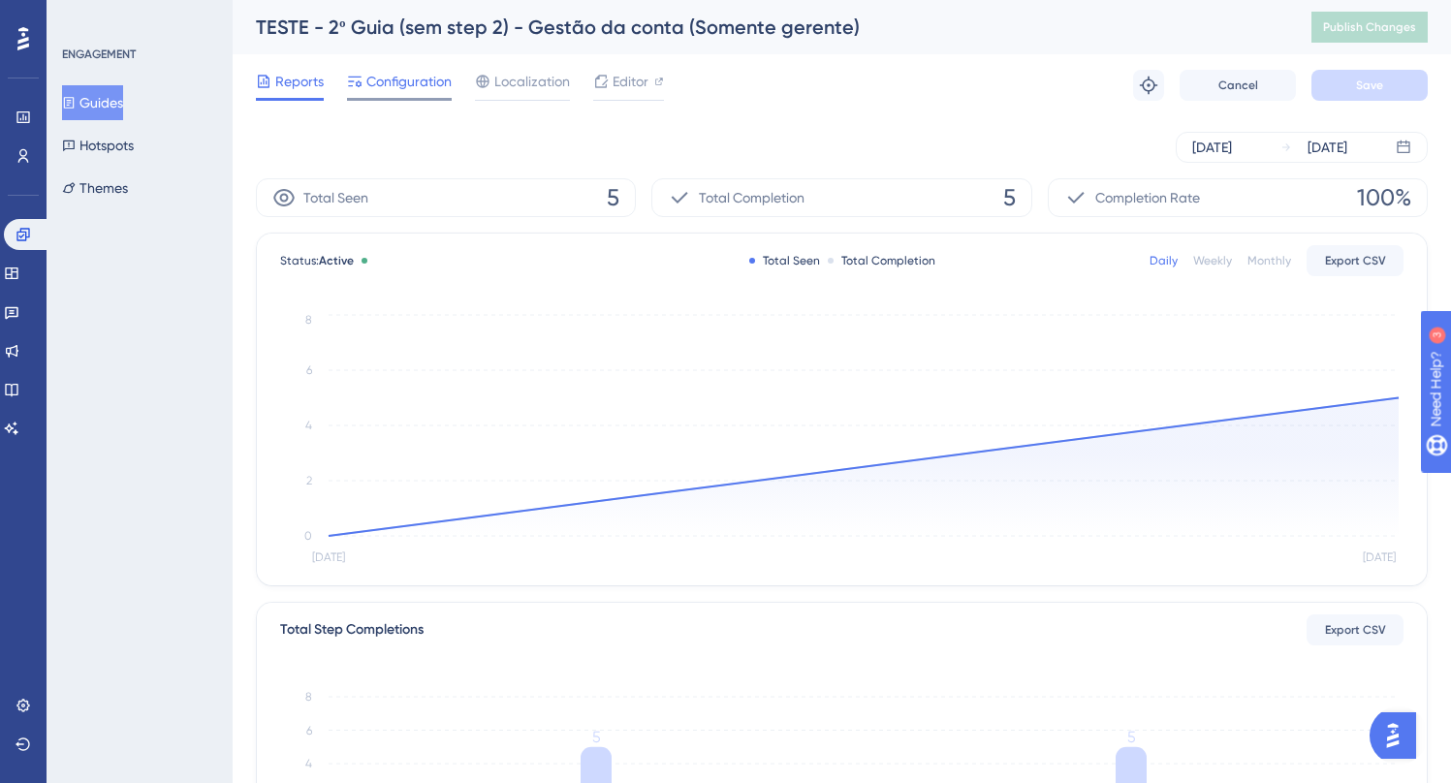
click at [424, 87] on span "Configuration" at bounding box center [408, 81] width 85 height 23
